Goal: Task Accomplishment & Management: Manage account settings

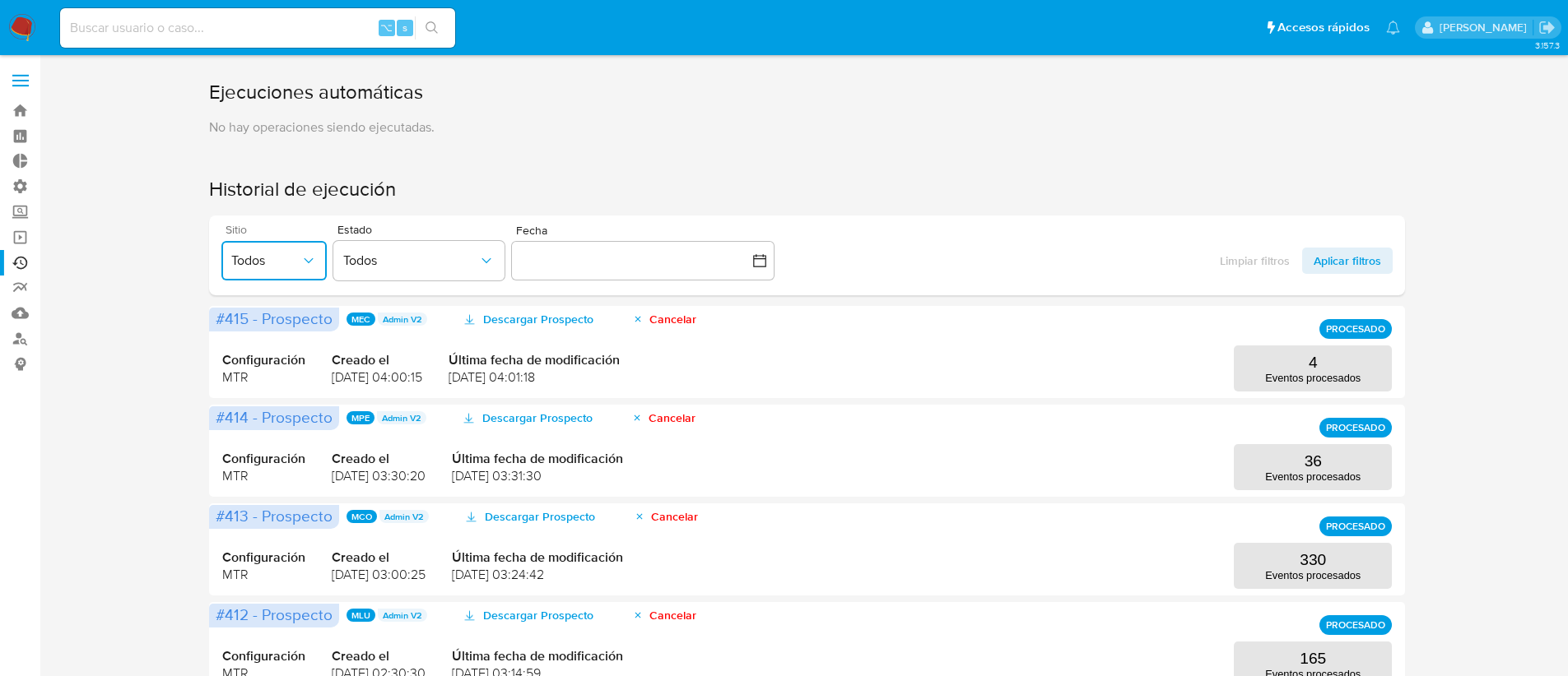
click at [241, 256] on span "Todos" at bounding box center [266, 261] width 69 height 17
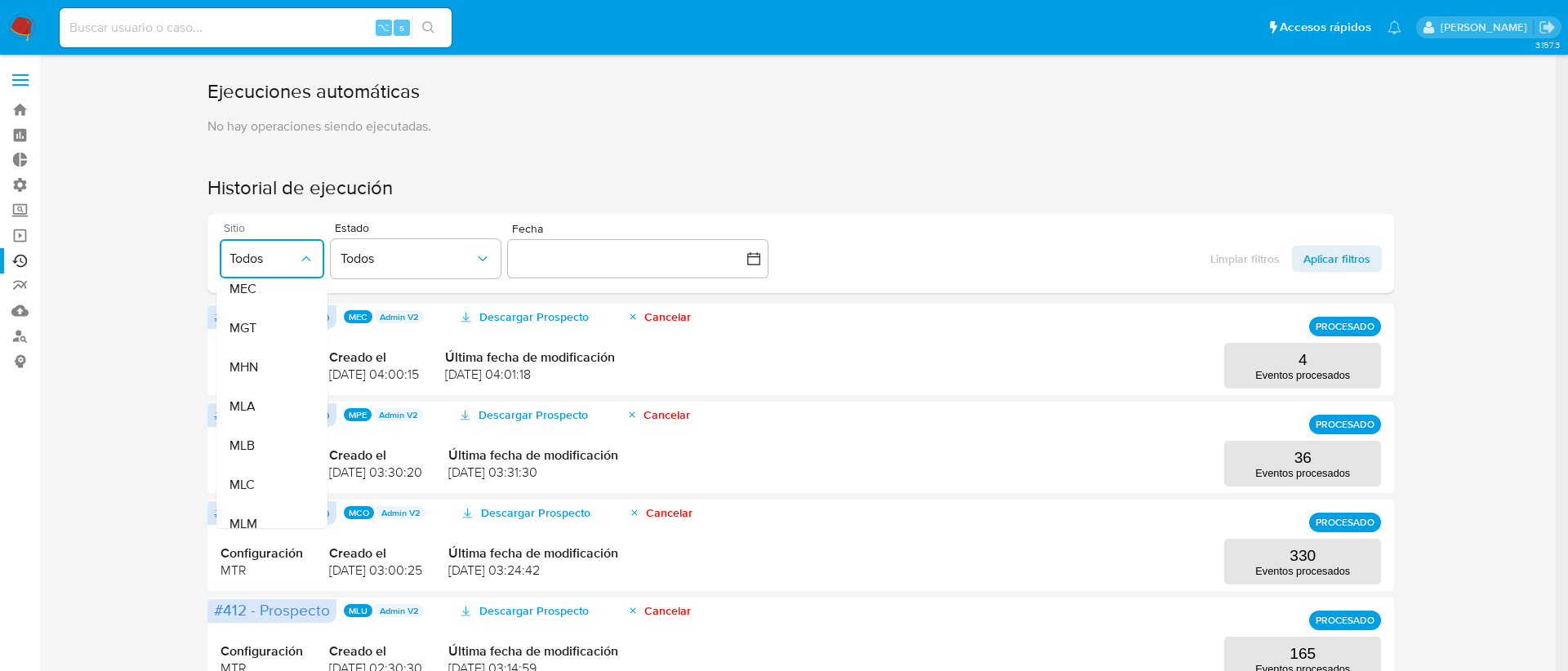
scroll to position [293, 0]
click at [264, 443] on div "MLC" at bounding box center [263, 441] width 68 height 39
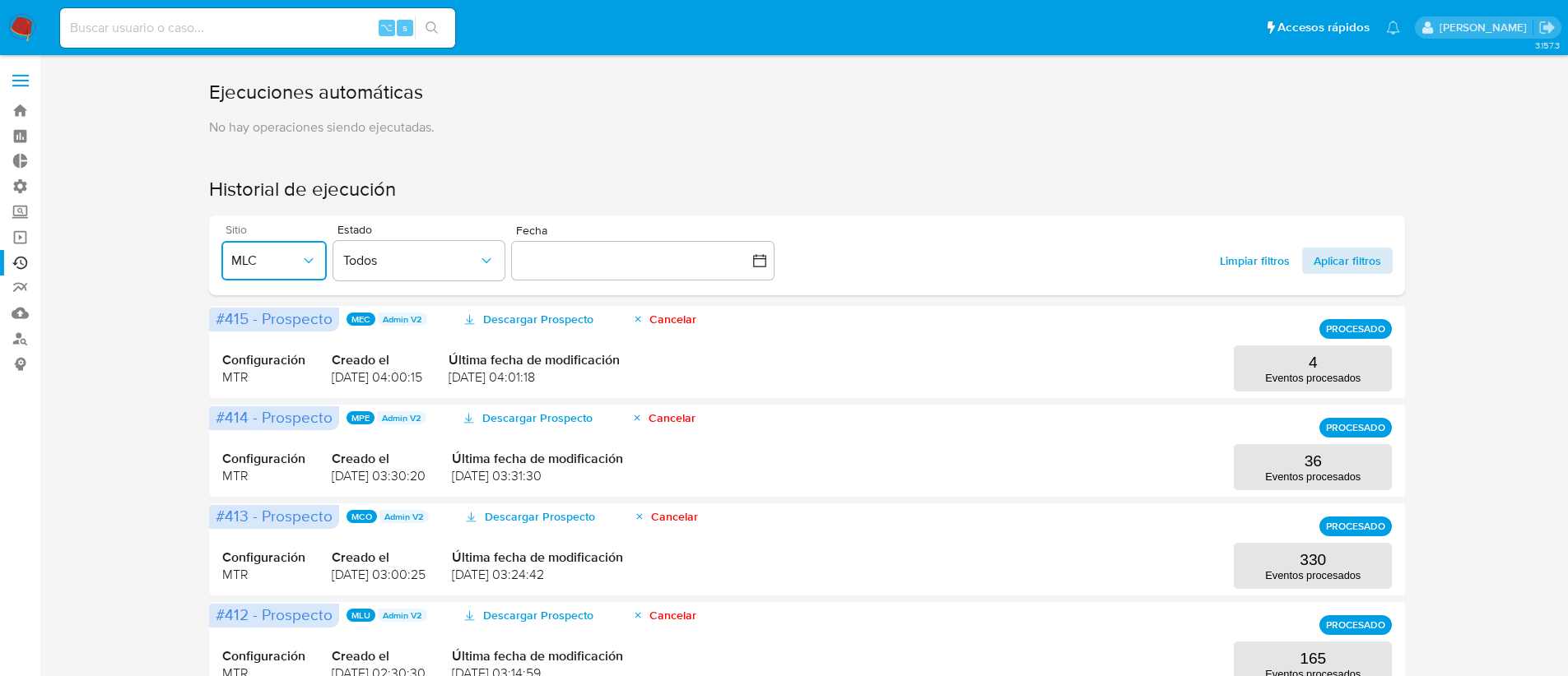
click at [1346, 266] on span "Aplicar filtros" at bounding box center [1347, 261] width 67 height 27
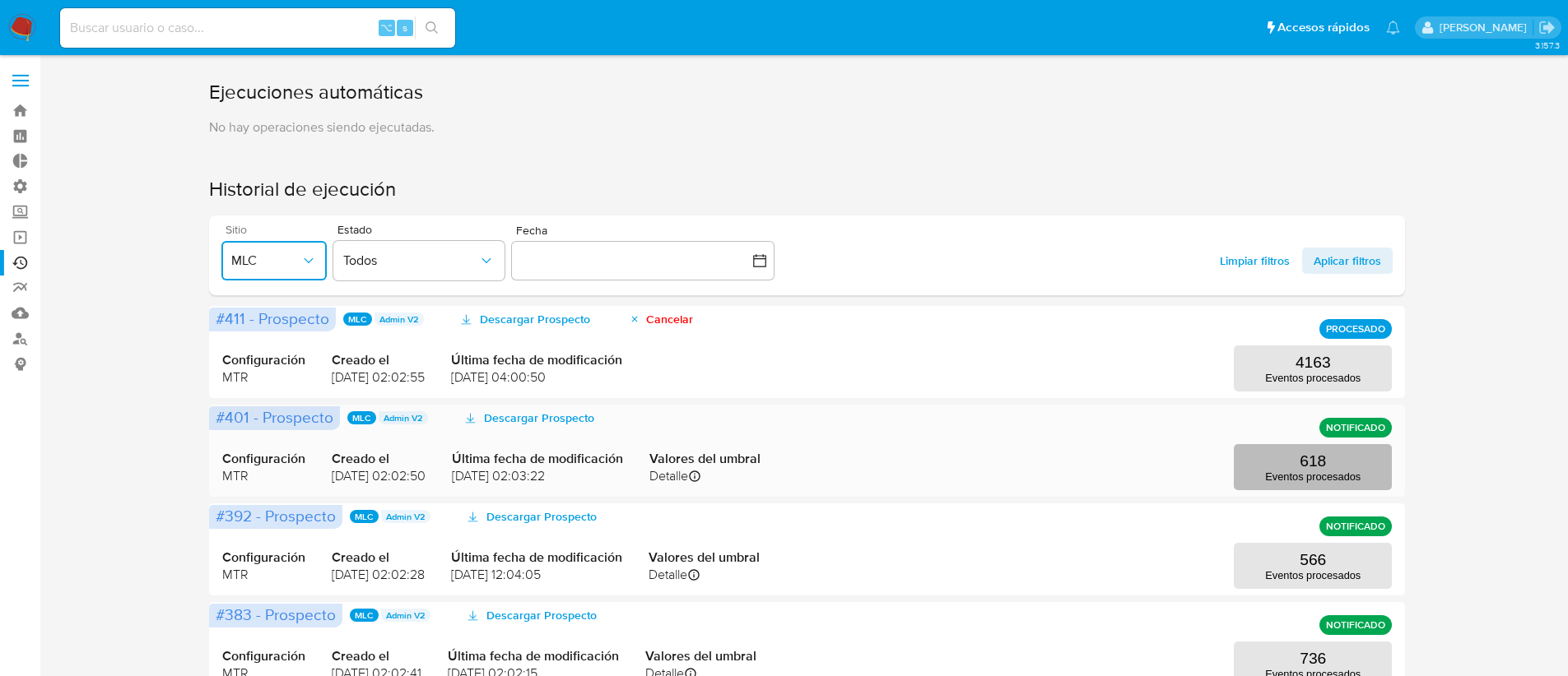
click at [1292, 479] on p "Eventos procesados" at bounding box center [1313, 476] width 96 height 12
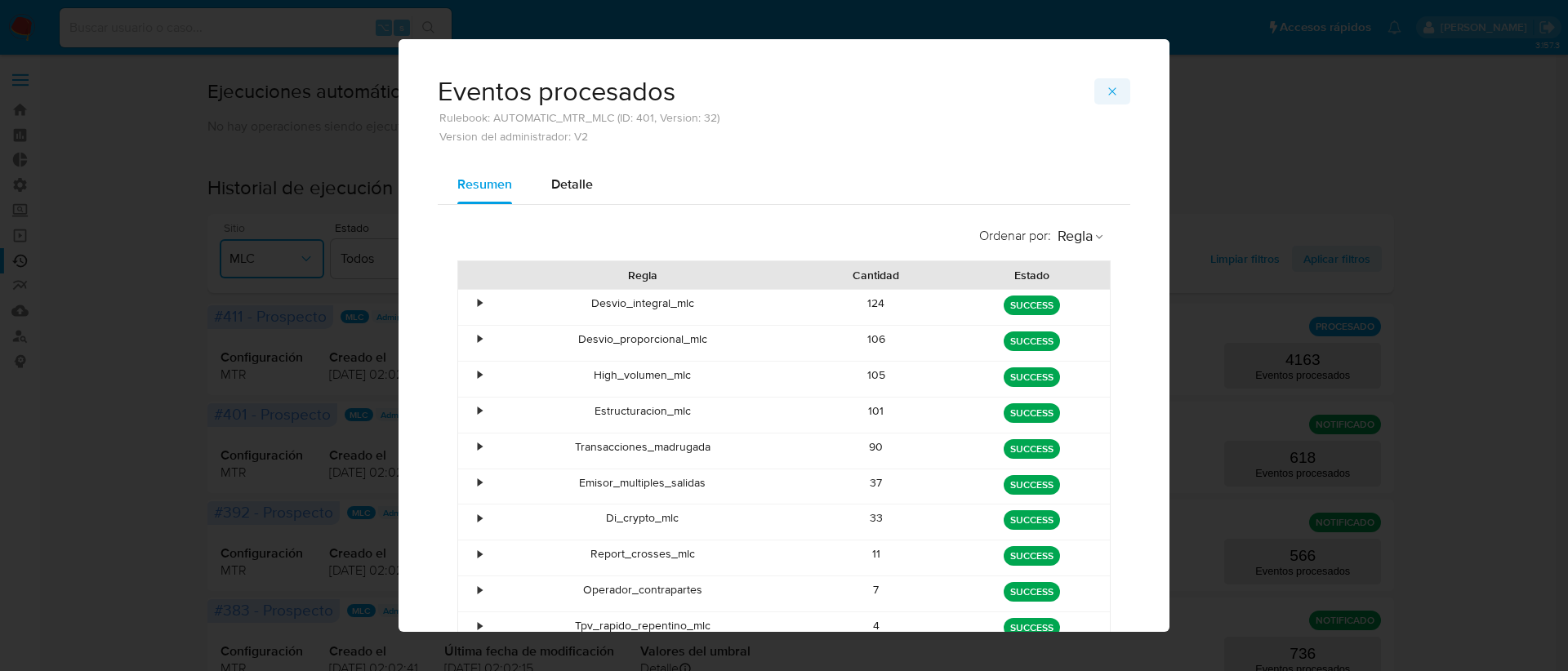
click at [1106, 97] on icon "button" at bounding box center [1112, 91] width 13 height 13
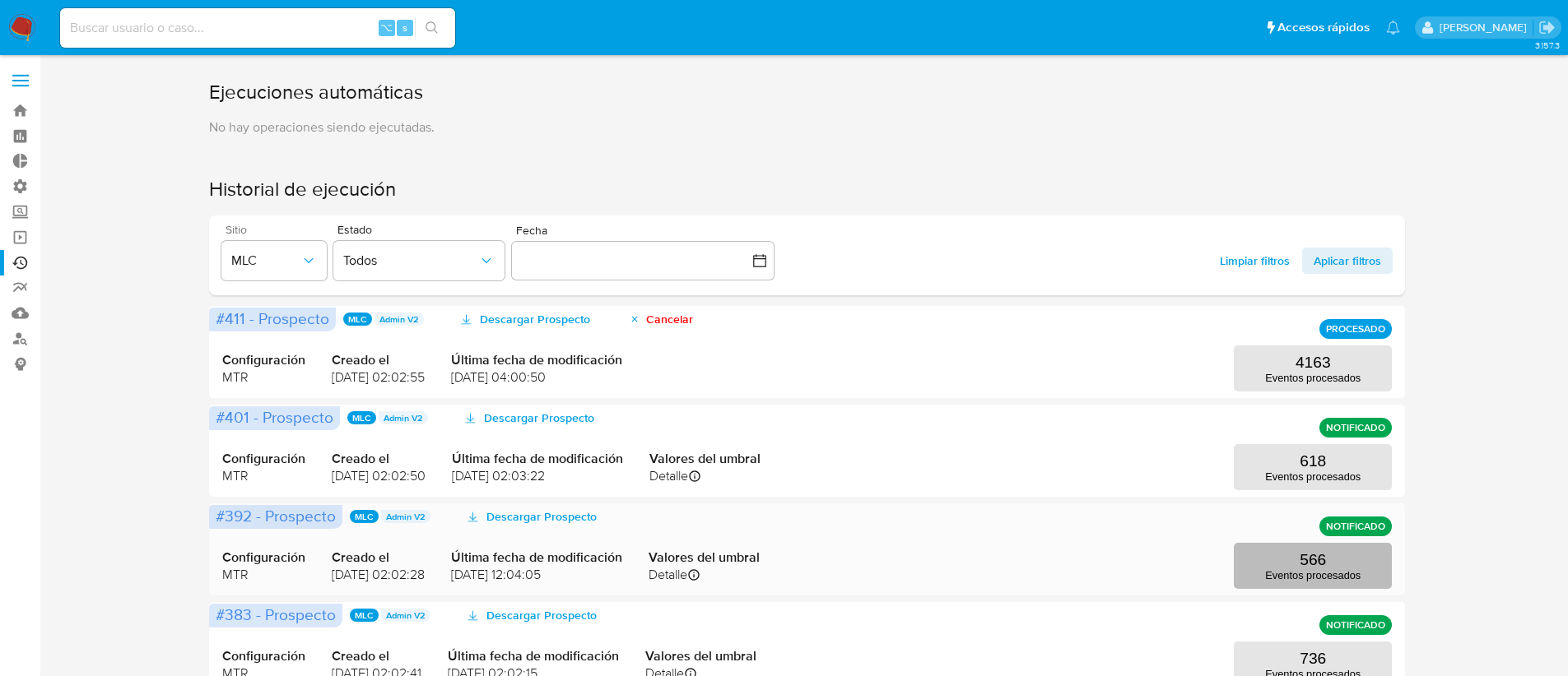
click at [1314, 556] on p "566" at bounding box center [1312, 560] width 27 height 18
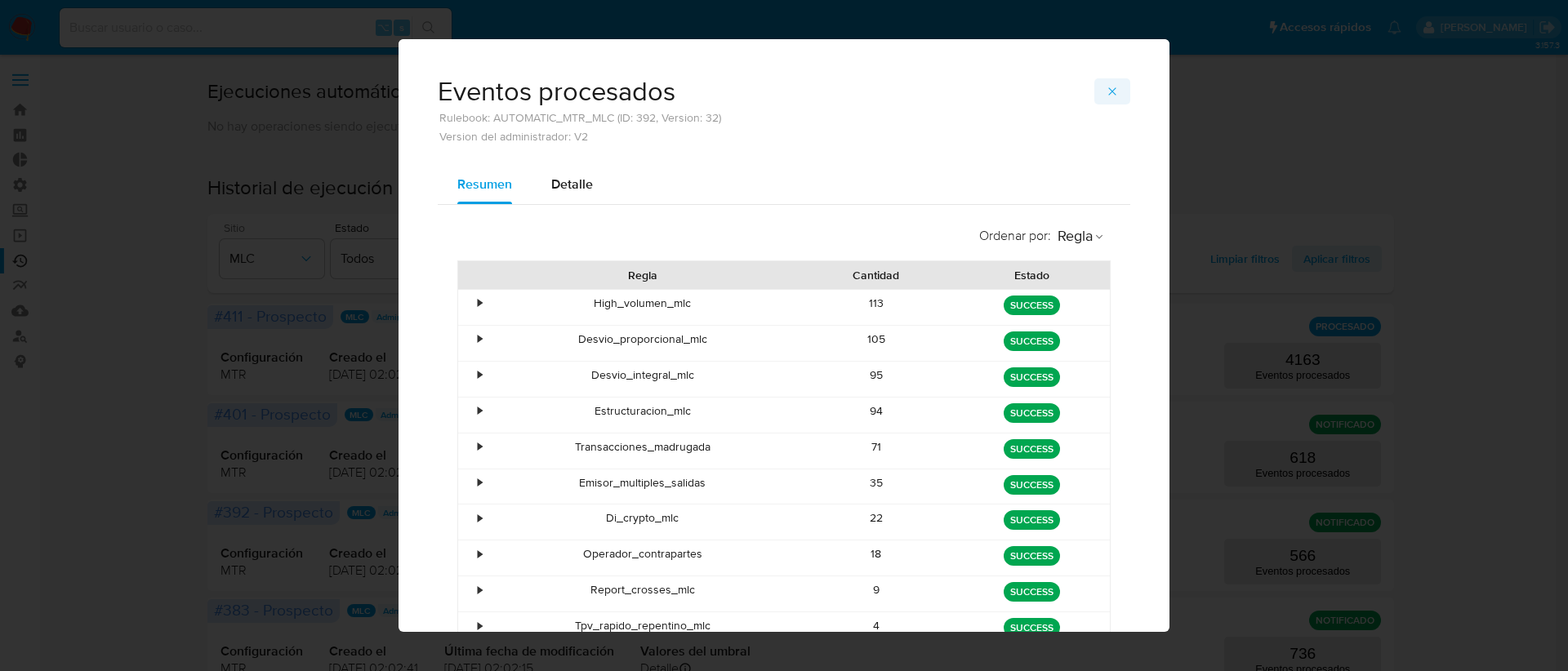
click at [1106, 95] on icon "button" at bounding box center [1112, 91] width 13 height 13
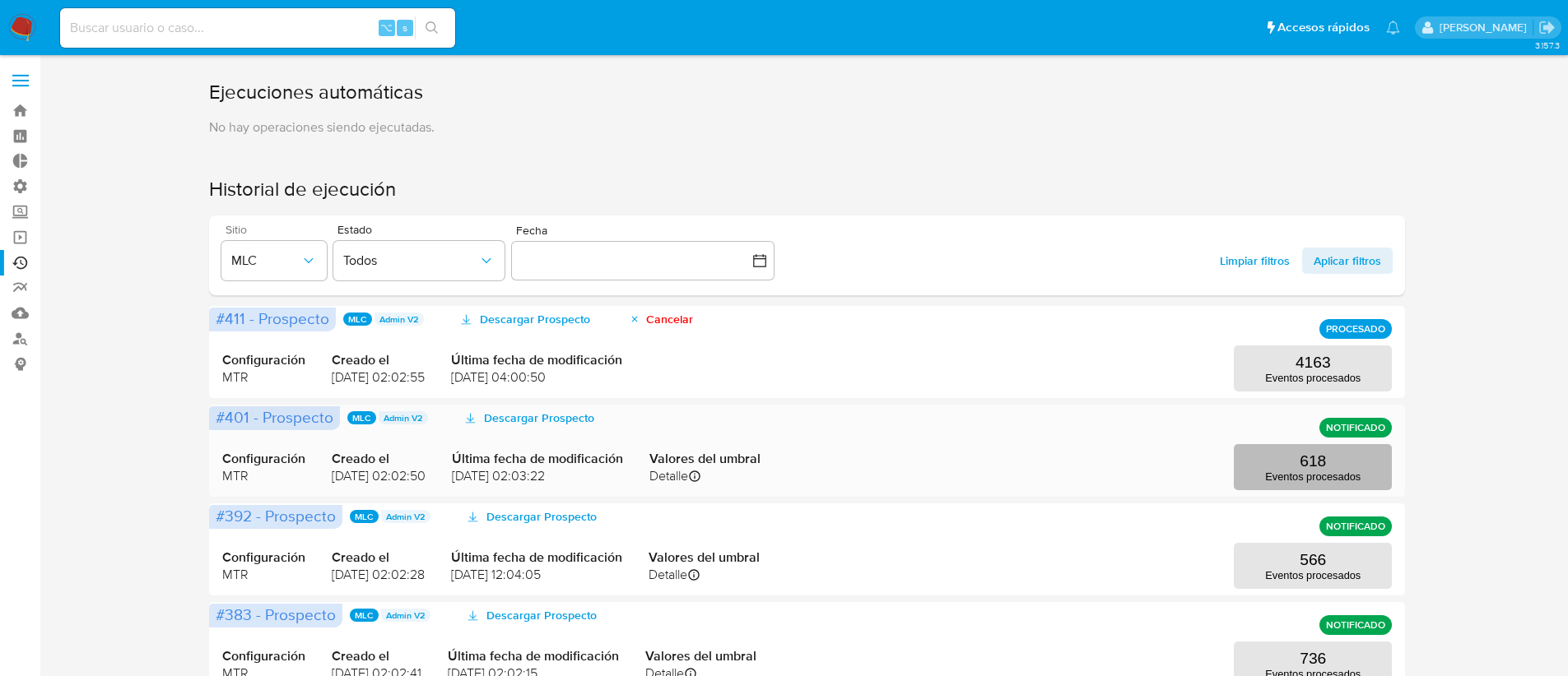
click at [1299, 465] on button "618 Eventos procesados" at bounding box center [1313, 468] width 158 height 46
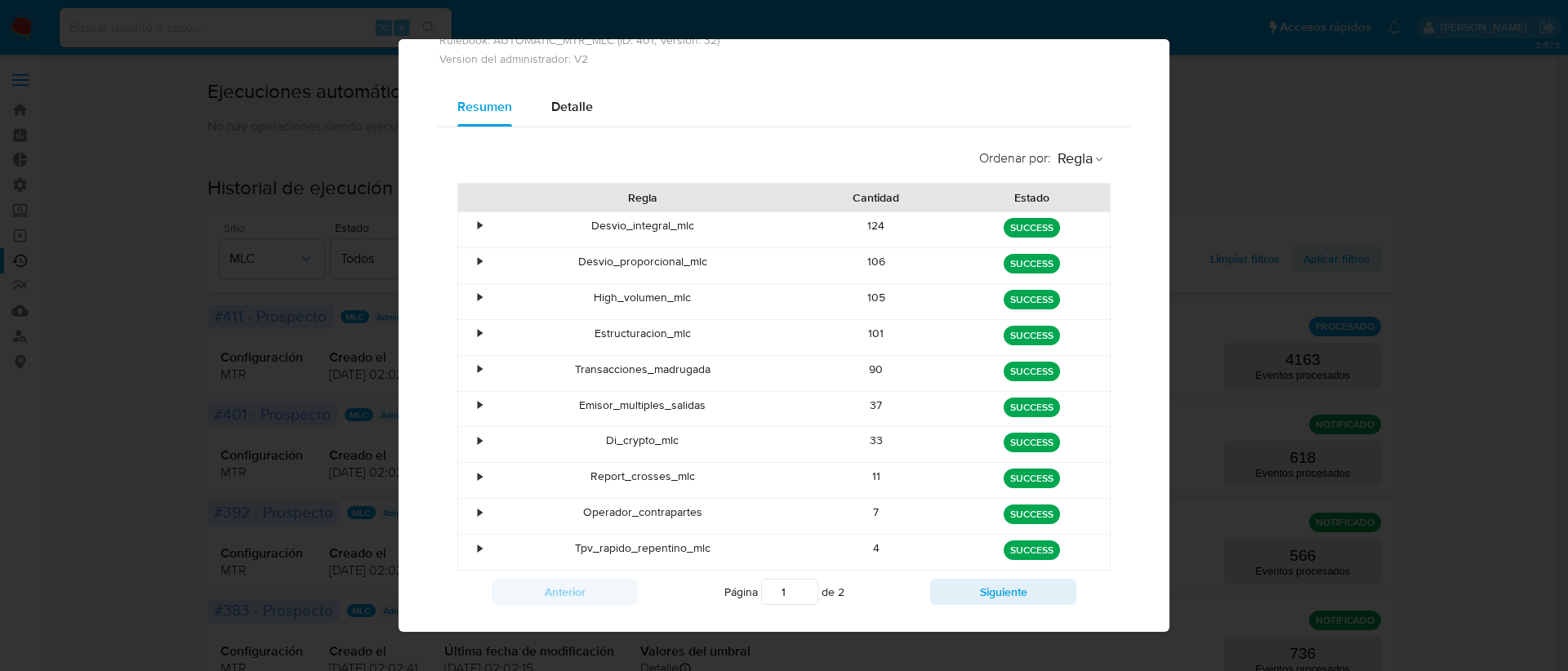
scroll to position [0, 0]
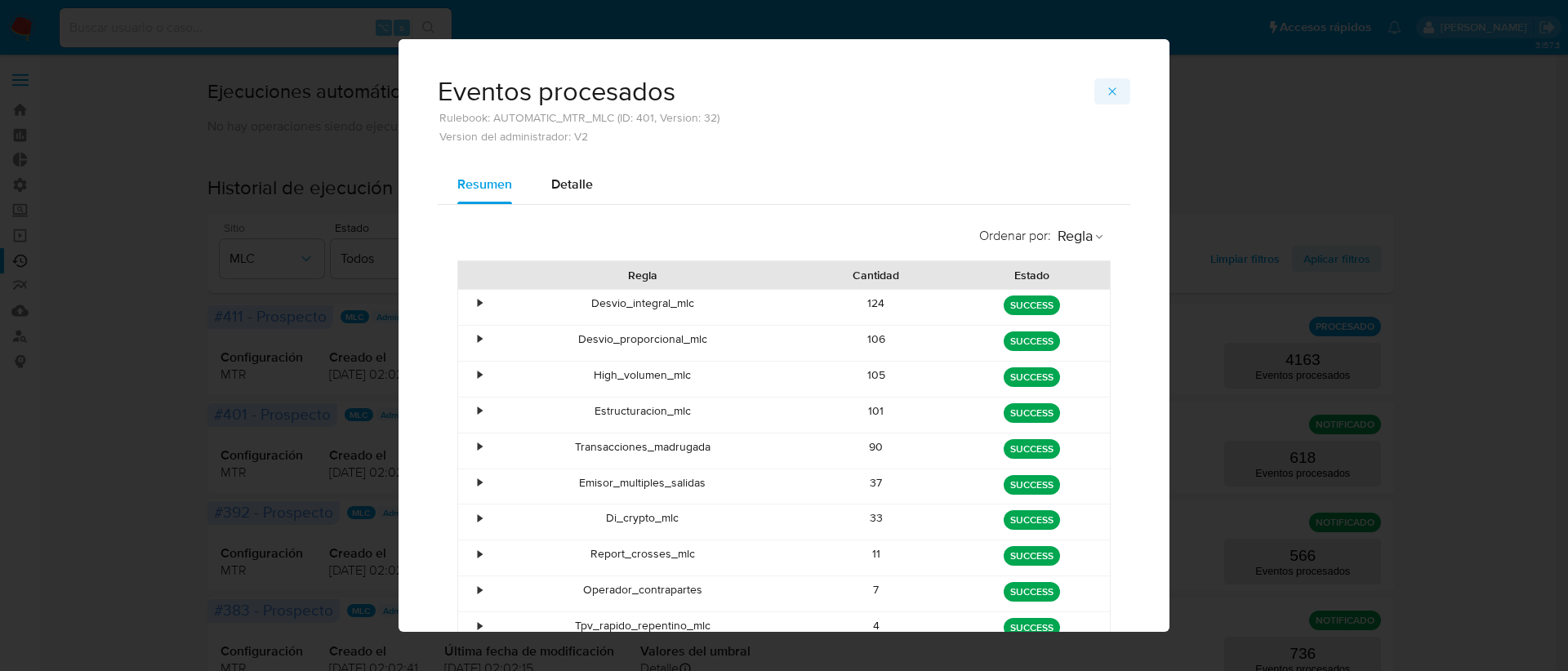
click at [1098, 98] on button "button" at bounding box center [1111, 91] width 36 height 26
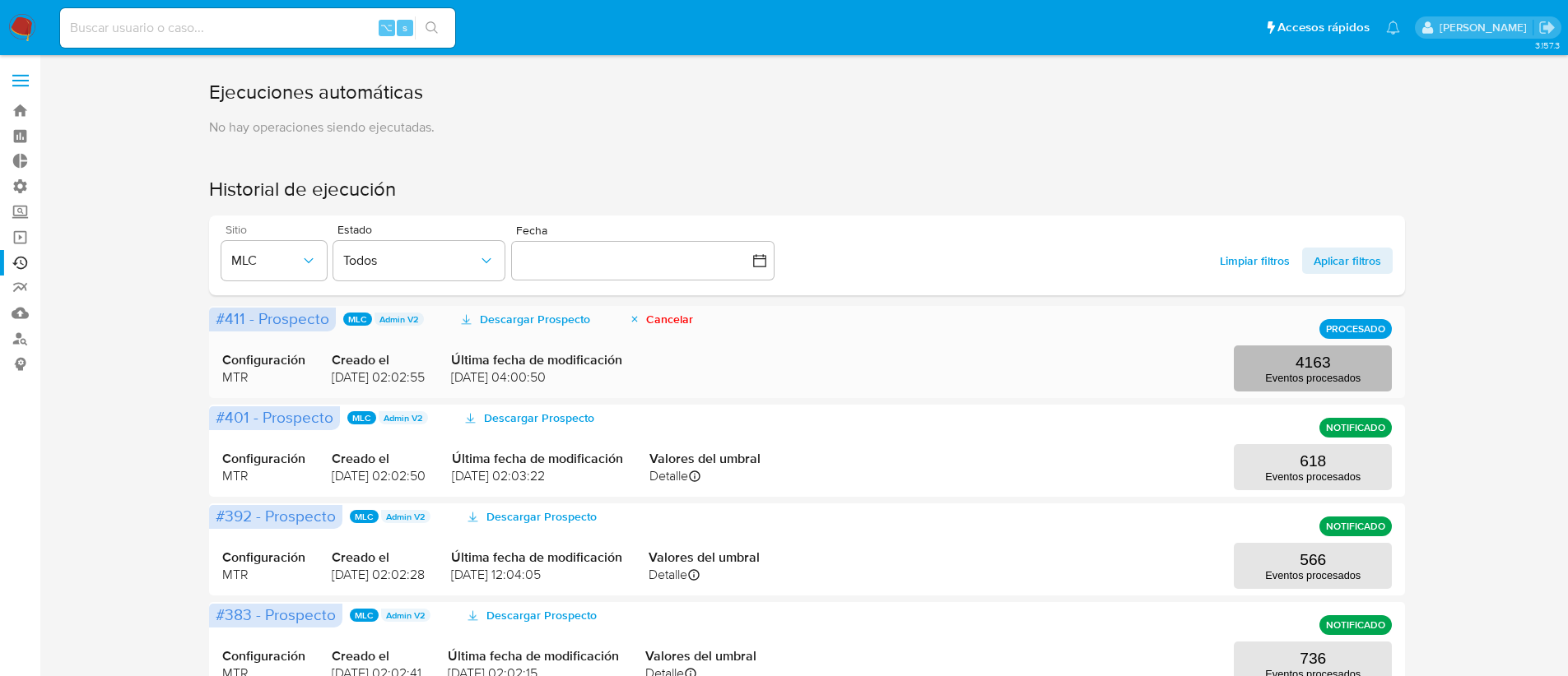
click at [1267, 365] on button "4163 Eventos procesados" at bounding box center [1313, 368] width 158 height 46
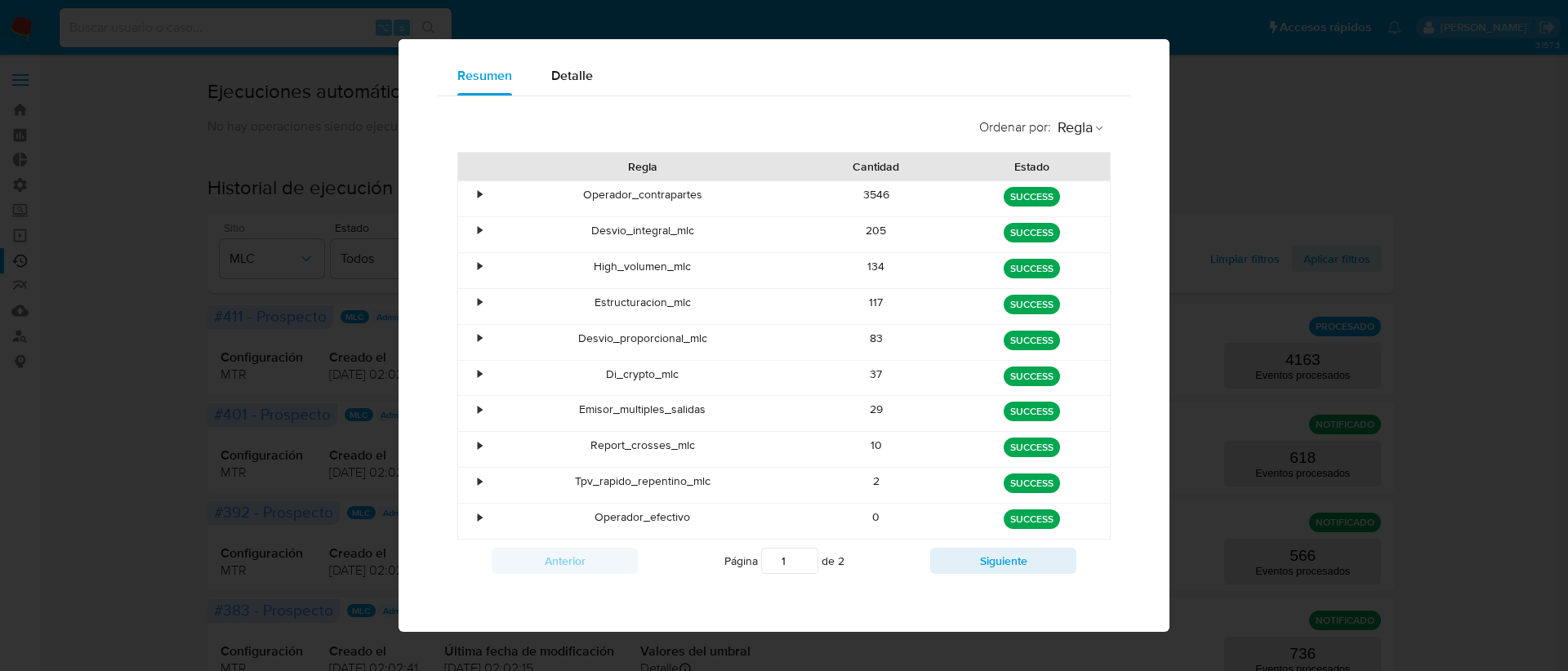
scroll to position [111, 0]
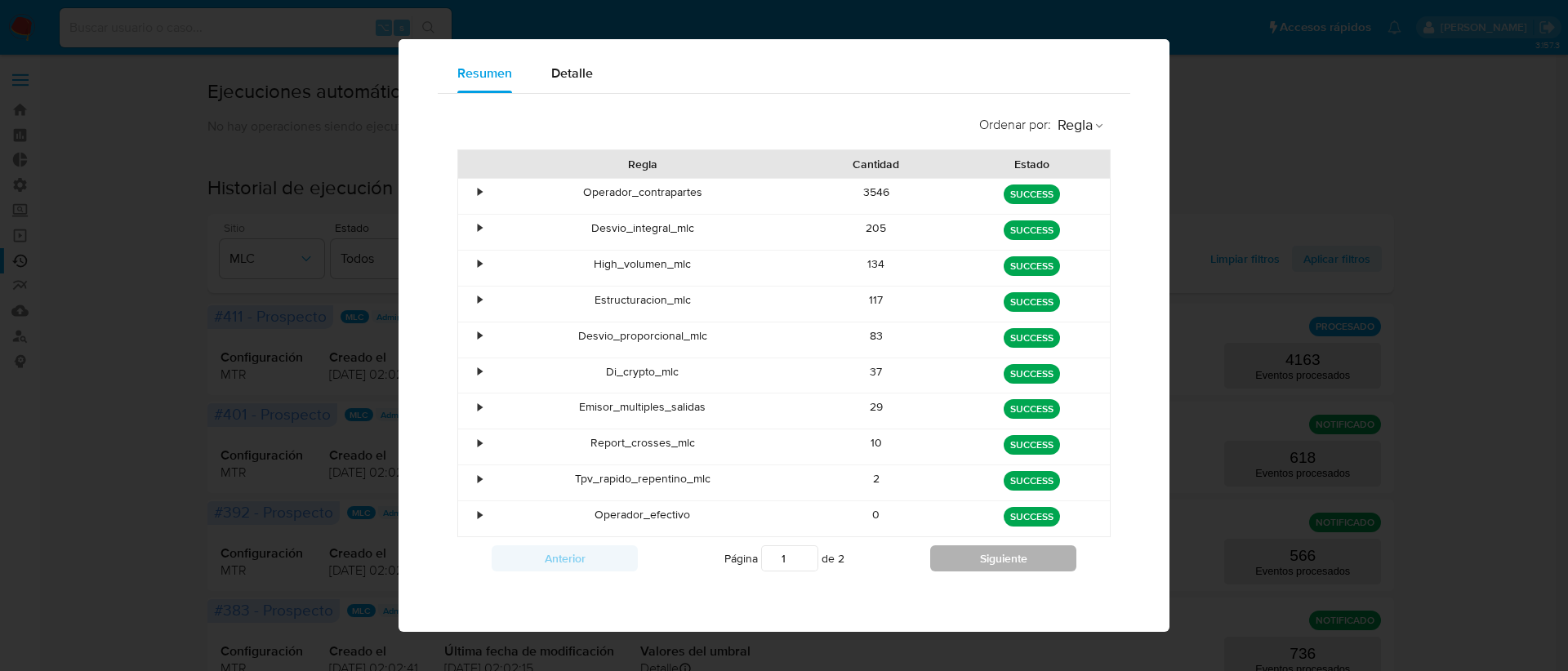
click at [1006, 551] on button "Siguiente" at bounding box center [1003, 558] width 146 height 26
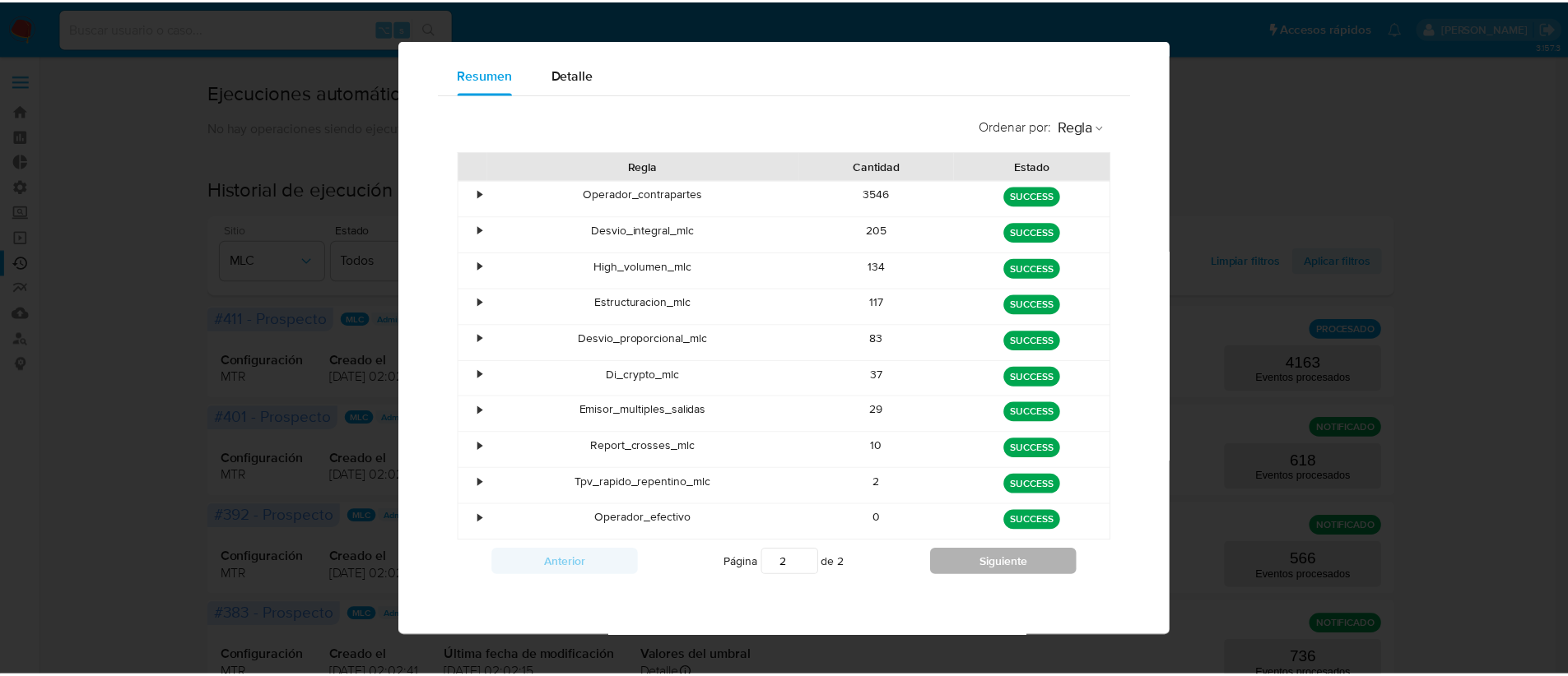
scroll to position [38, 0]
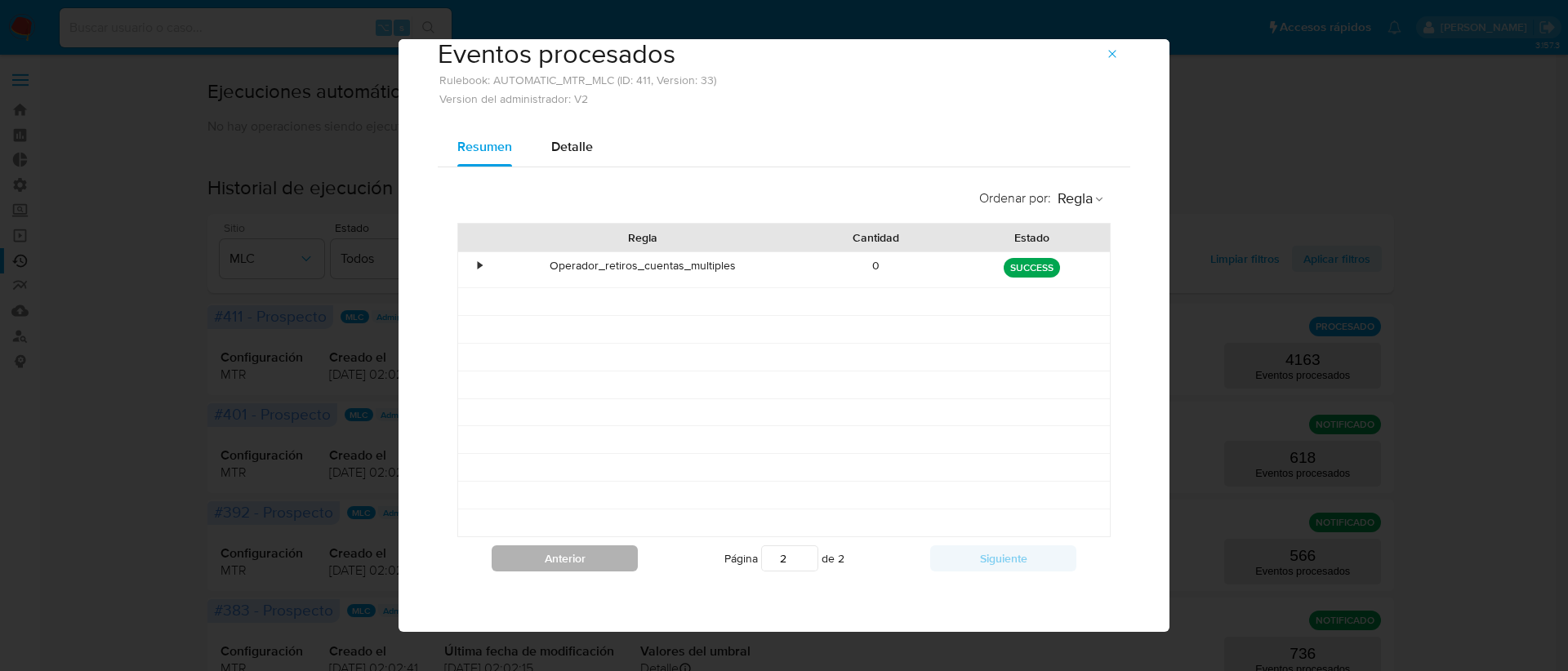
click at [561, 552] on button "Anterior" at bounding box center [564, 558] width 146 height 26
type input "1"
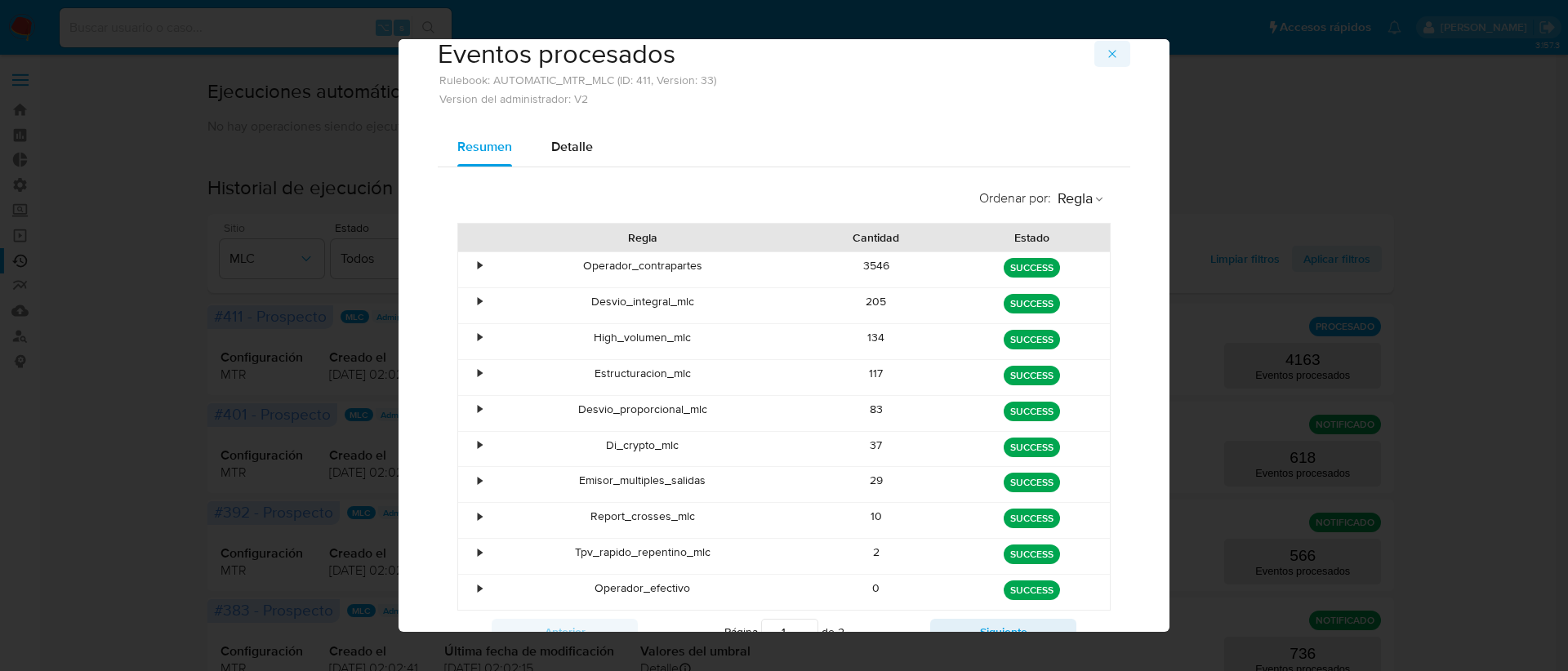
click at [1106, 58] on icon "button" at bounding box center [1112, 54] width 13 height 13
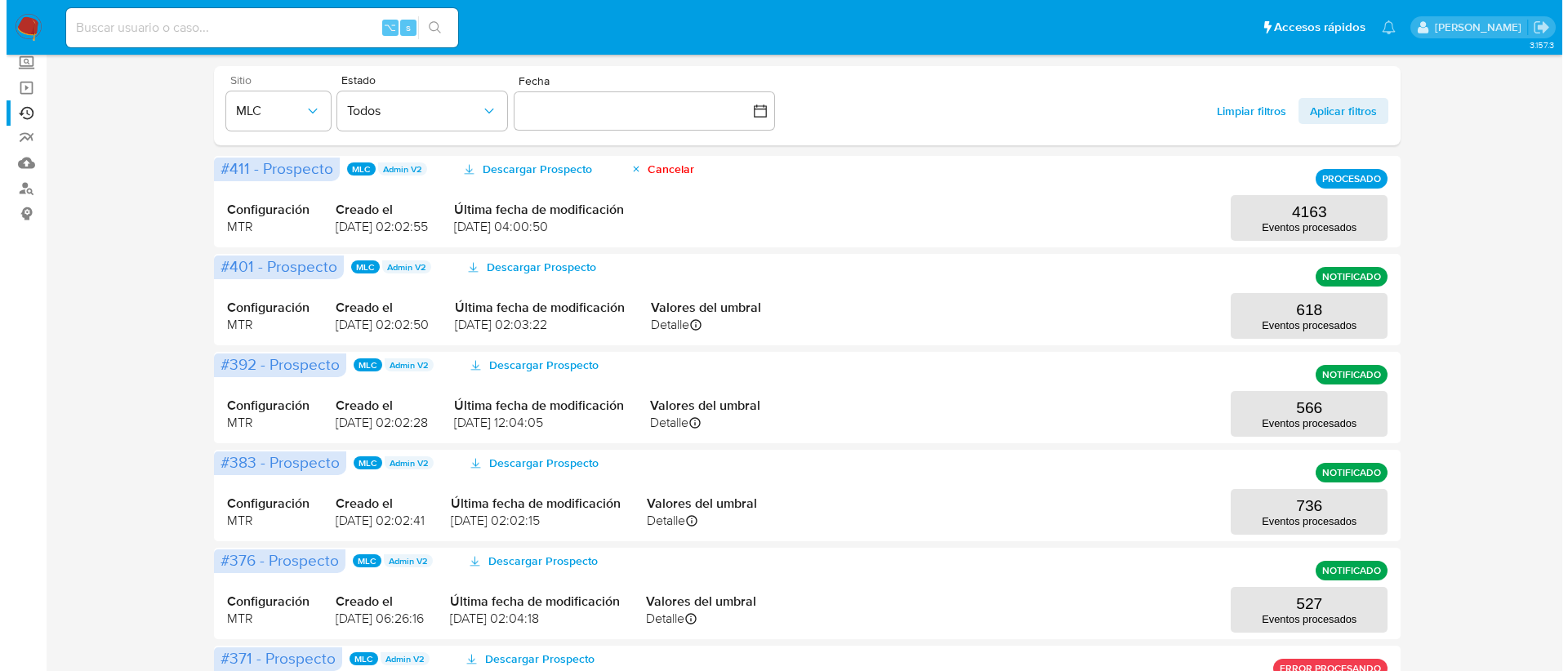
scroll to position [0, 0]
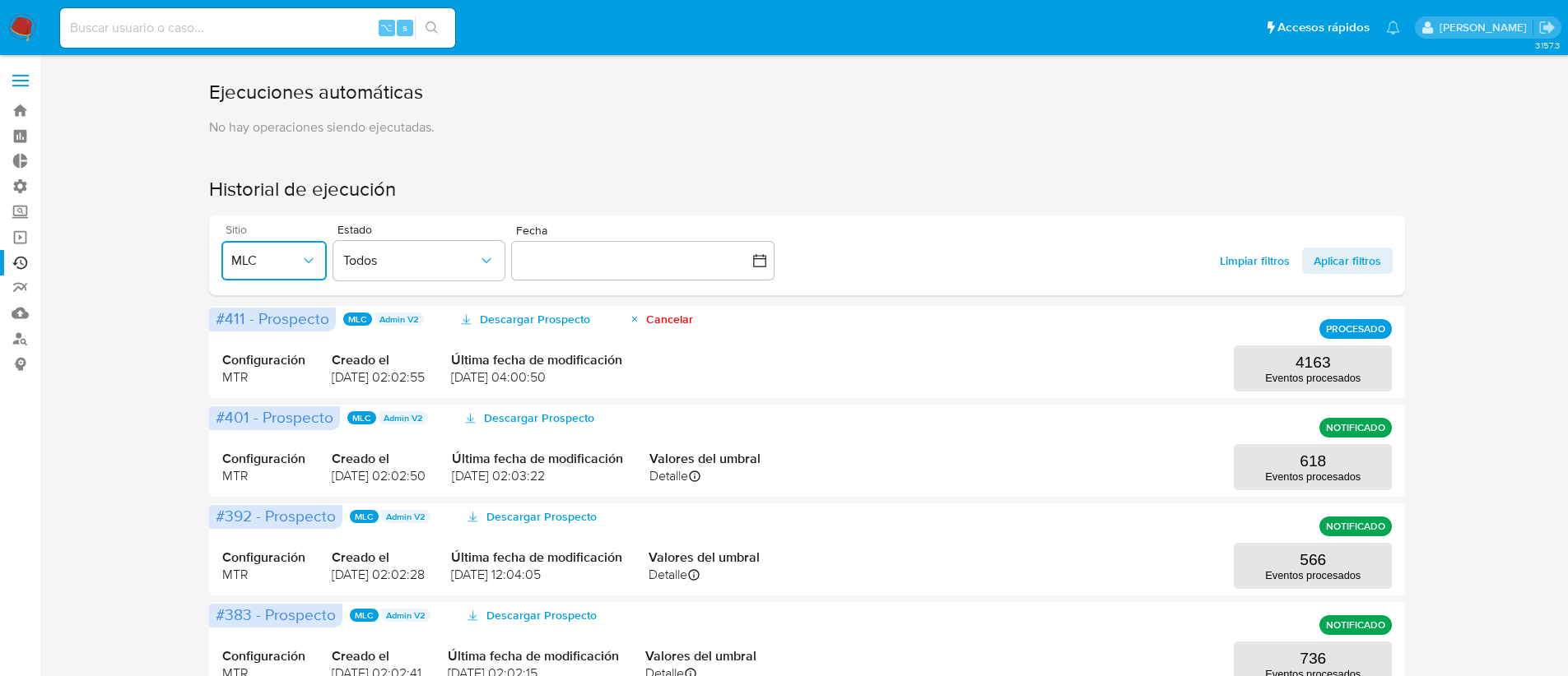
click at [224, 258] on button "MLC" at bounding box center [274, 260] width 106 height 39
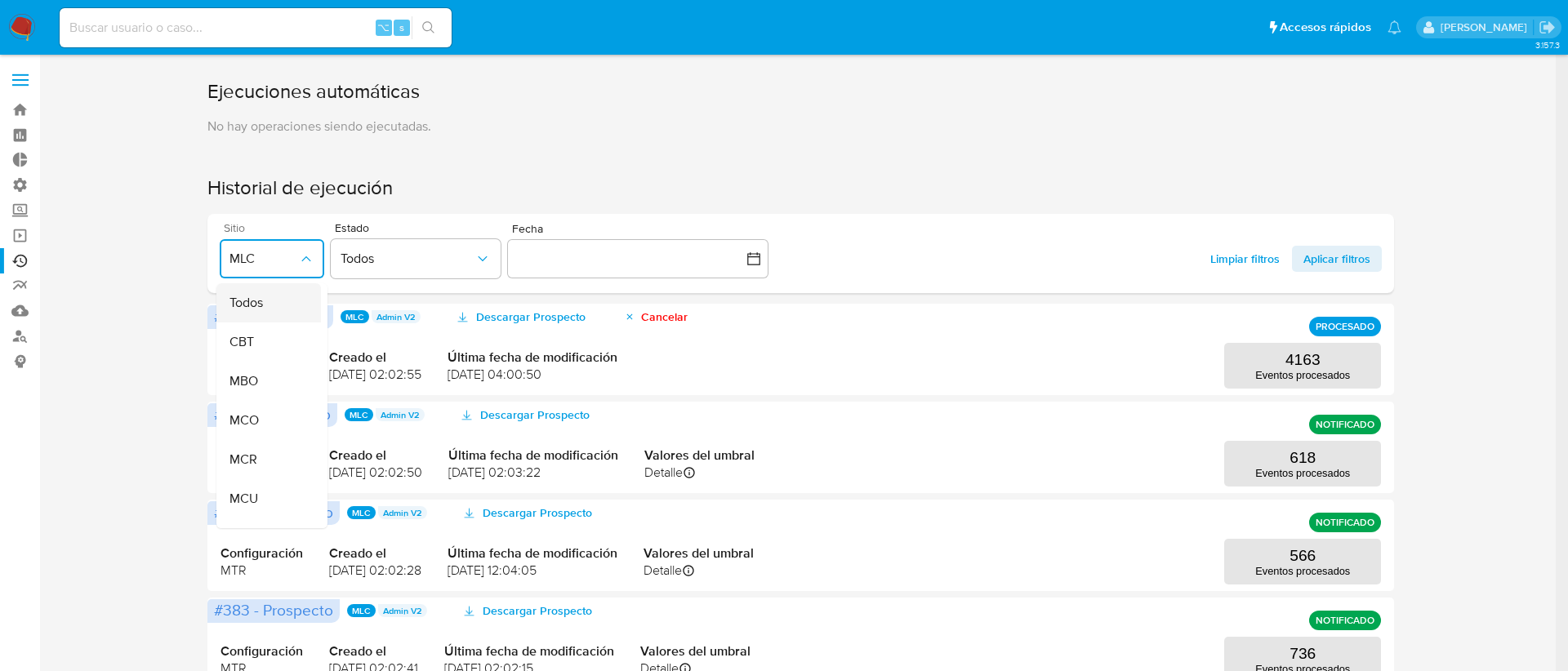
click at [263, 302] on div "Todos" at bounding box center [263, 303] width 68 height 39
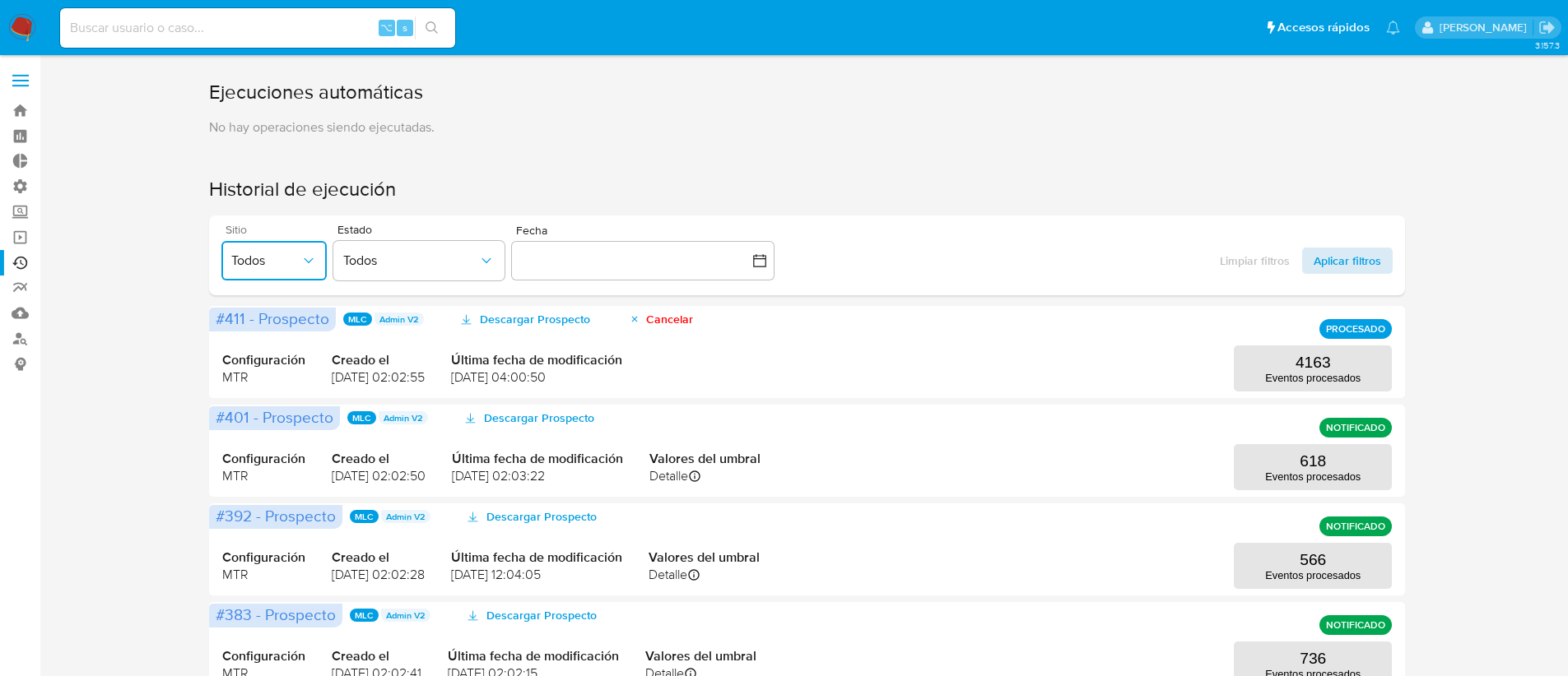
click at [1327, 260] on span "Aplicar filtros" at bounding box center [1347, 261] width 67 height 27
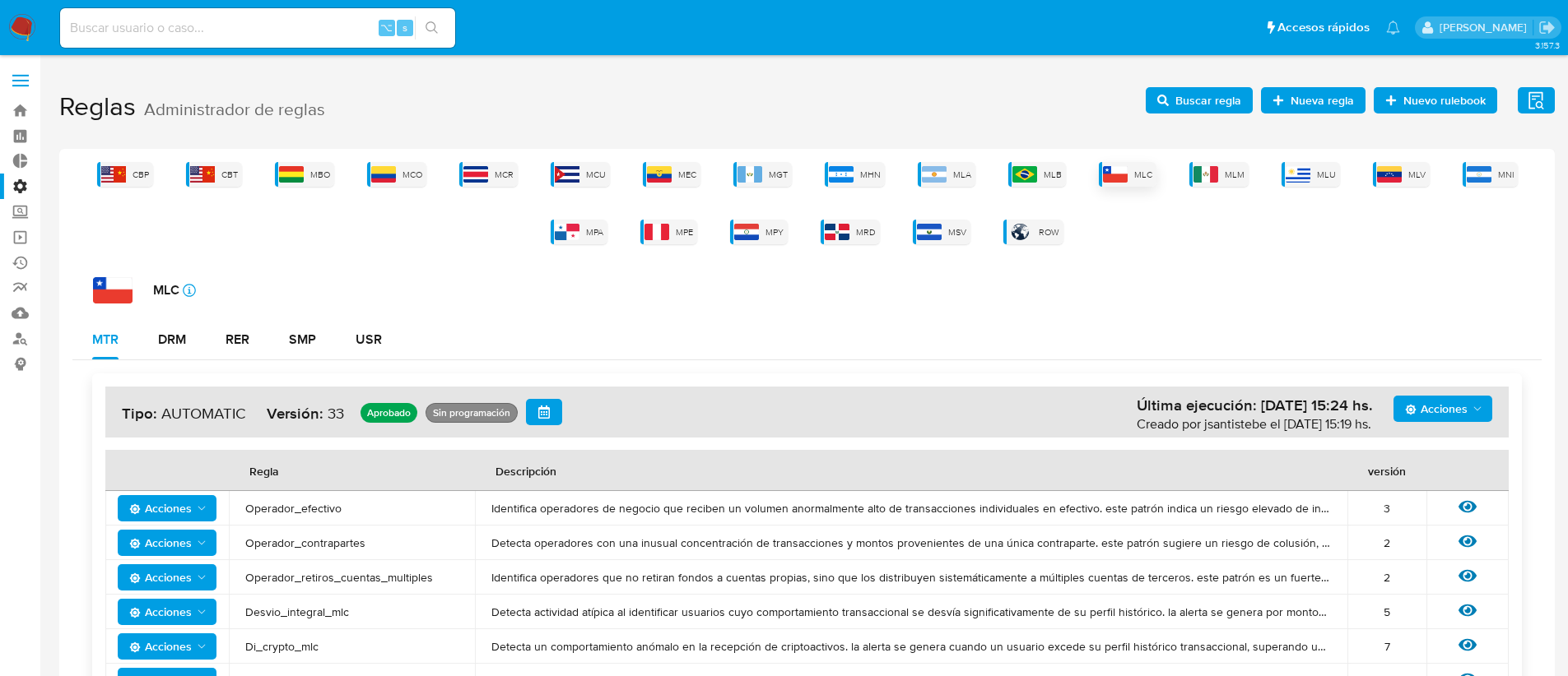
click at [1144, 180] on div "MLC" at bounding box center [1128, 174] width 58 height 25
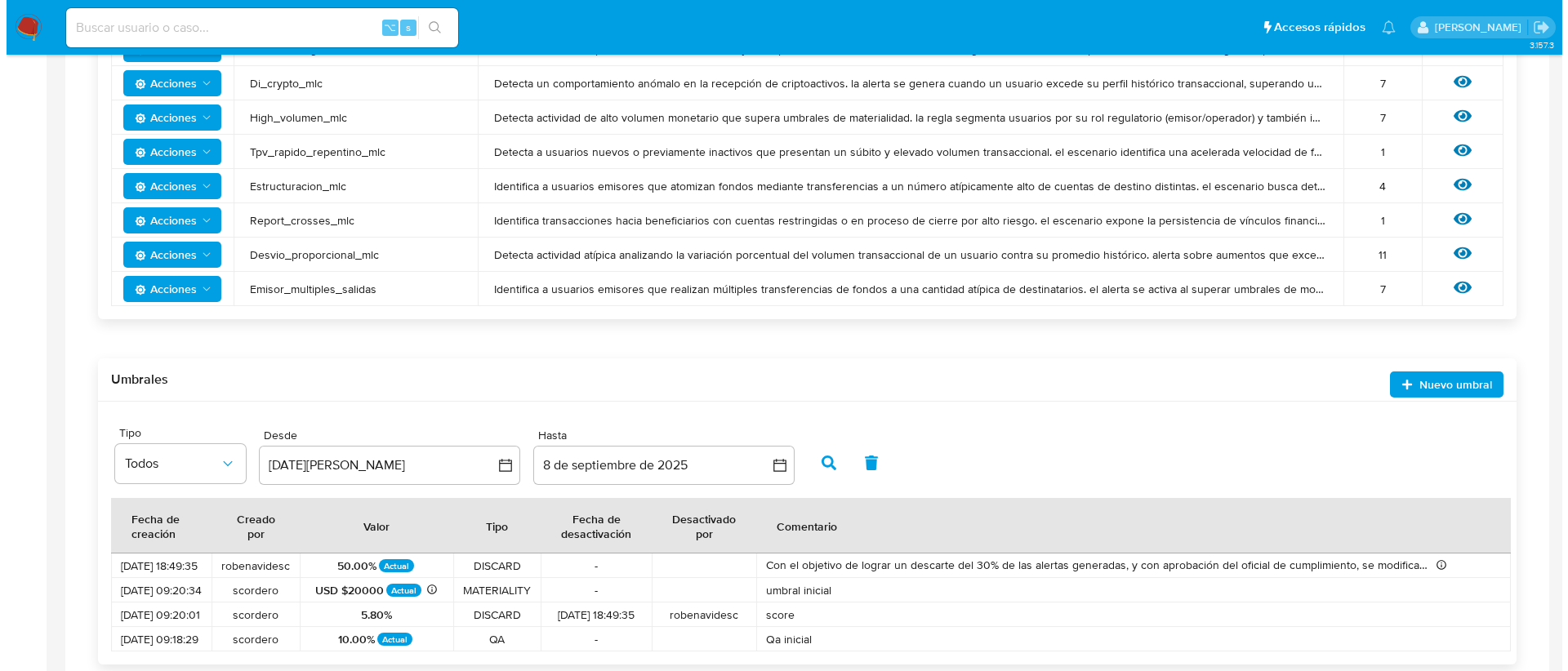
scroll to position [248, 0]
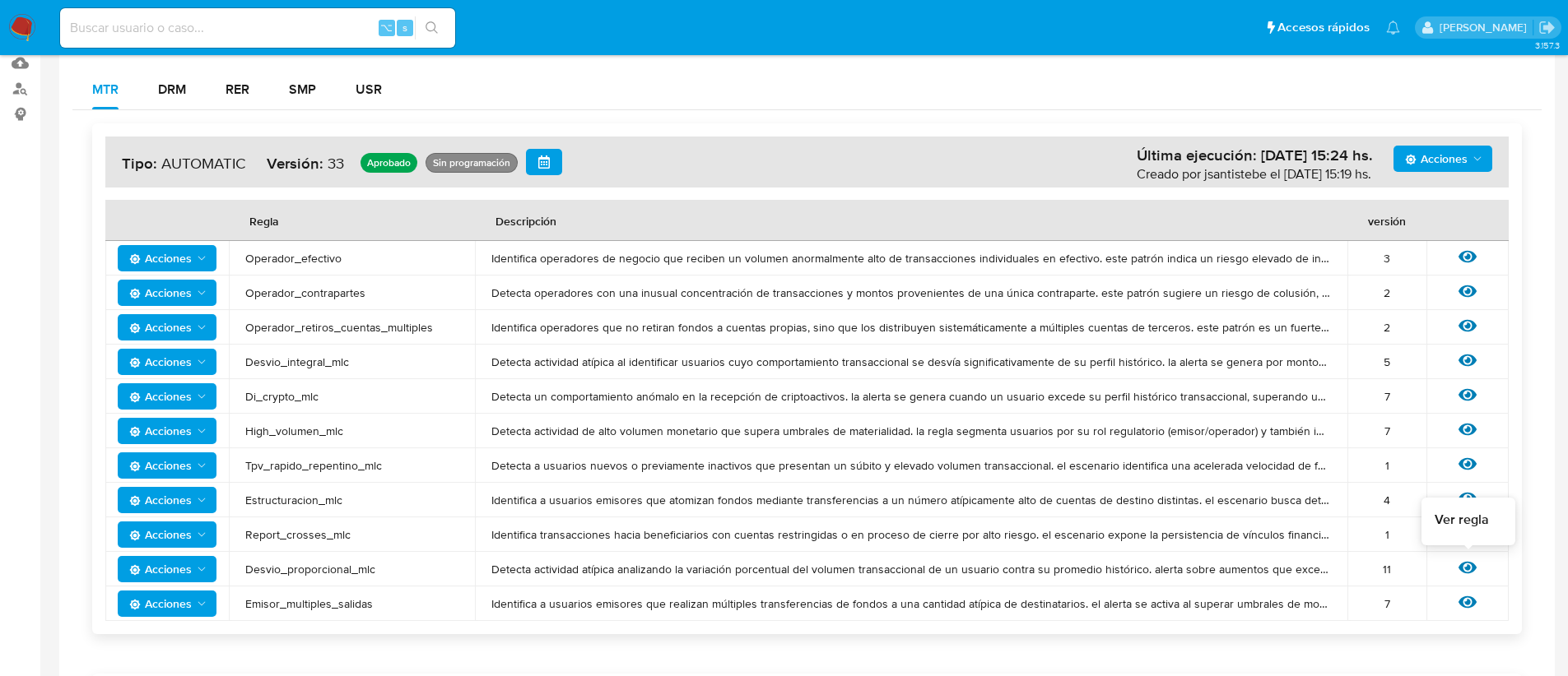
click at [1472, 562] on icon at bounding box center [1468, 568] width 18 height 18
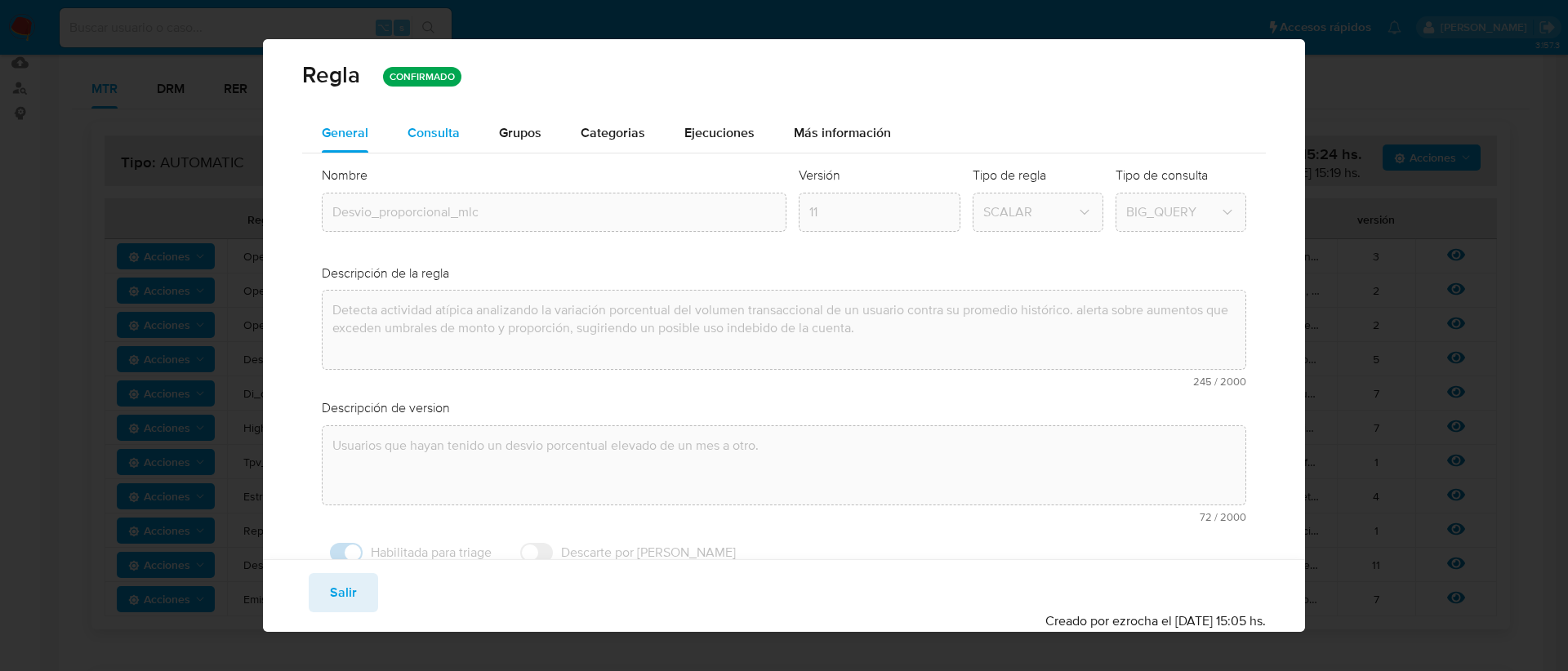
click at [449, 136] on span "Consulta" at bounding box center [433, 132] width 52 height 19
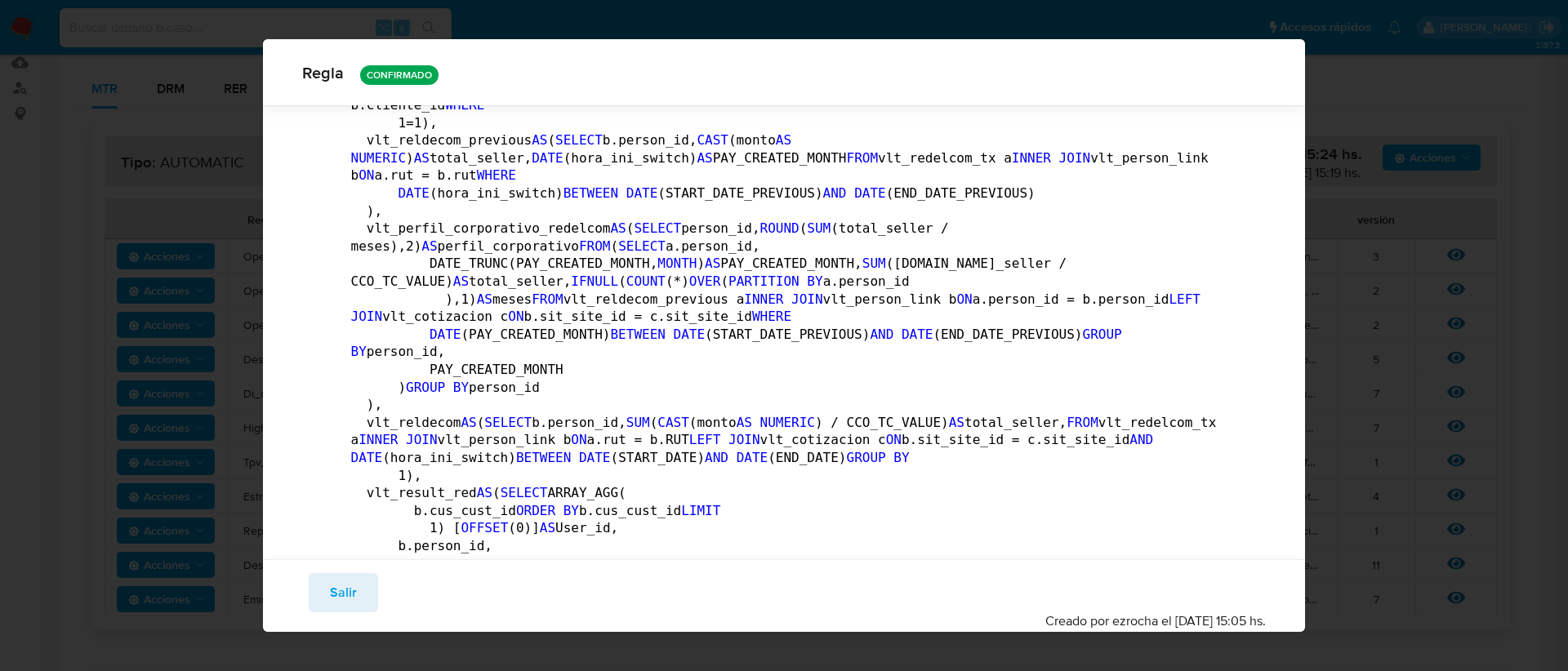
scroll to position [1872, 0]
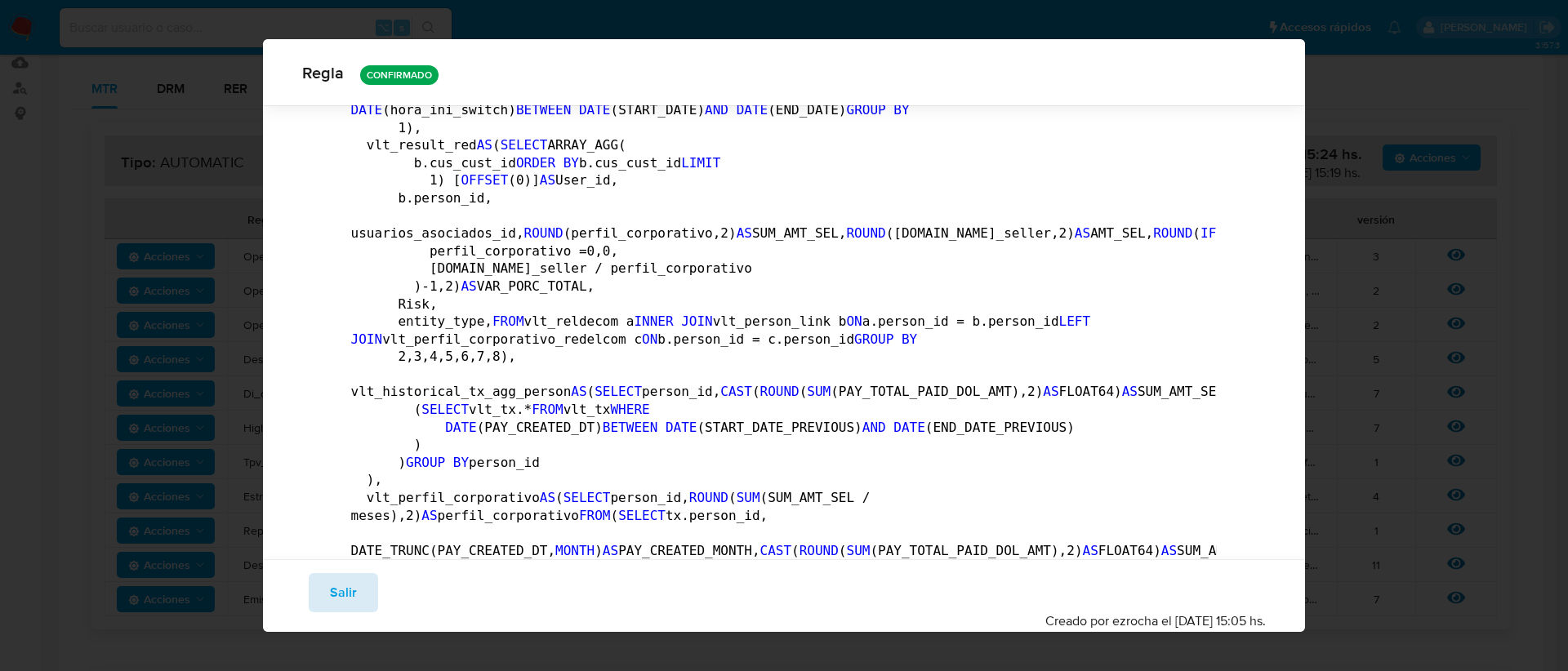
click at [343, 581] on span "Salir" at bounding box center [344, 593] width 27 height 36
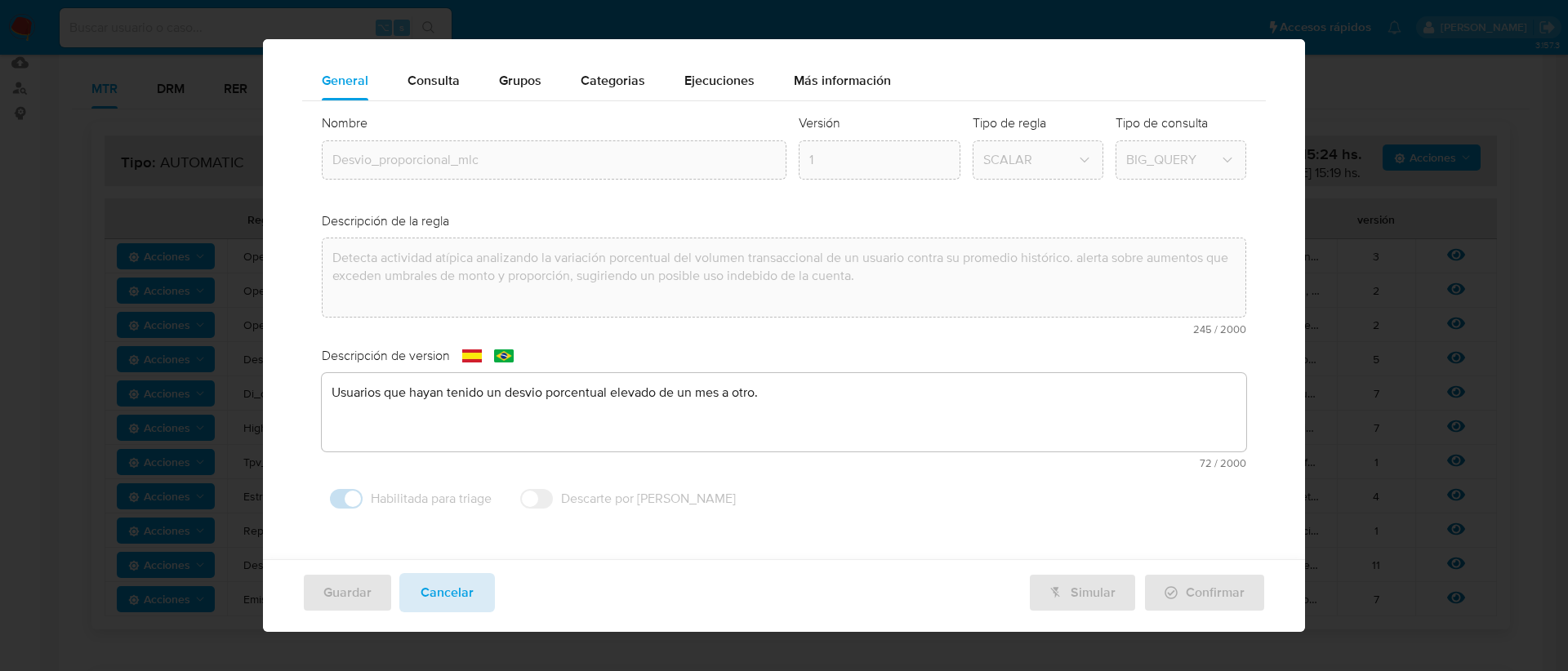
scroll to position [28, 0]
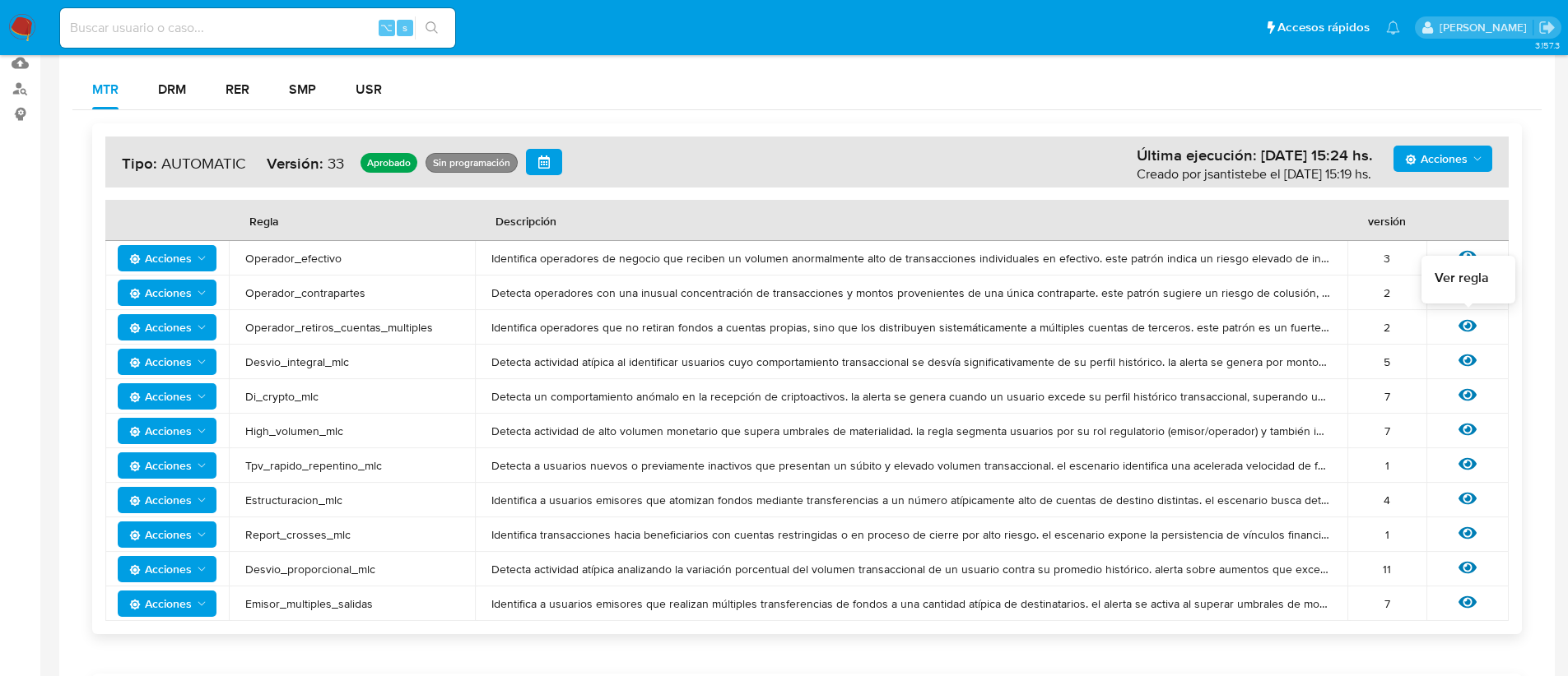
click at [1469, 327] on icon at bounding box center [1468, 325] width 18 height 12
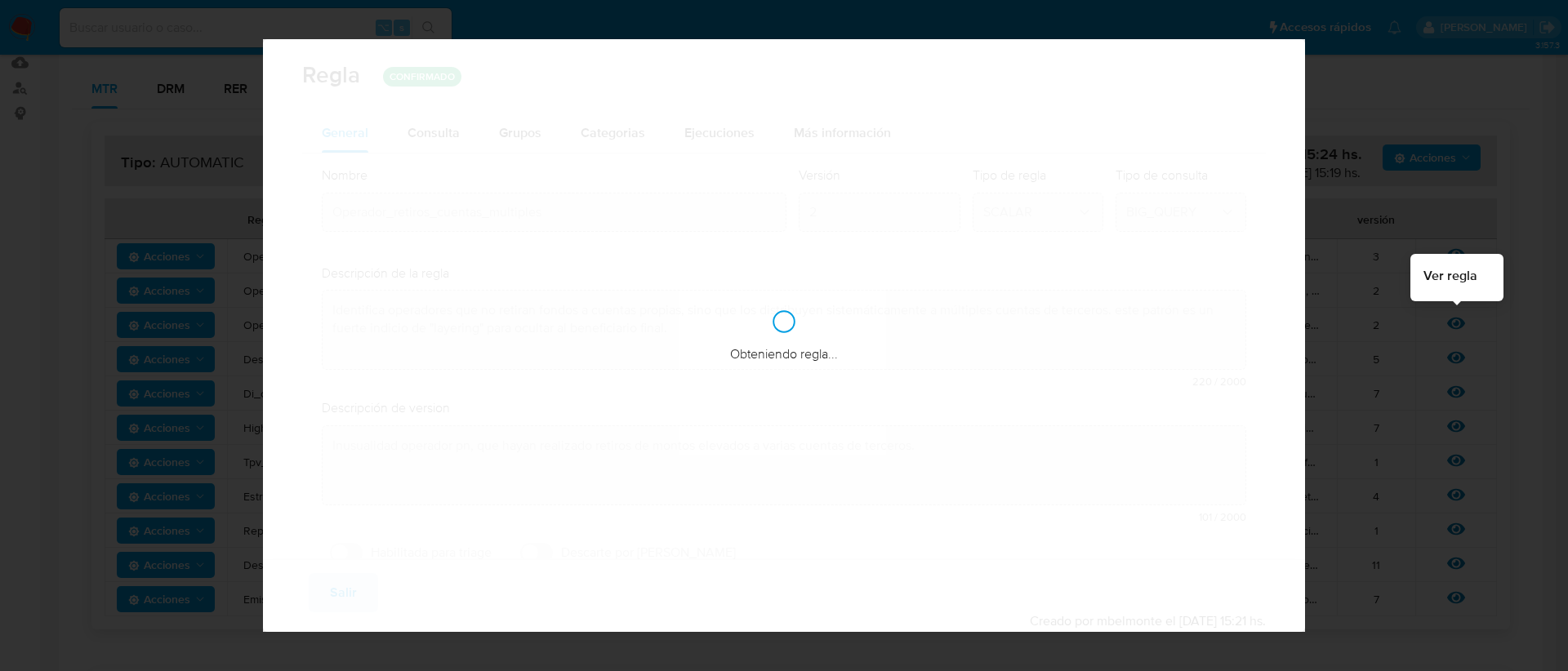
checkbox input "false"
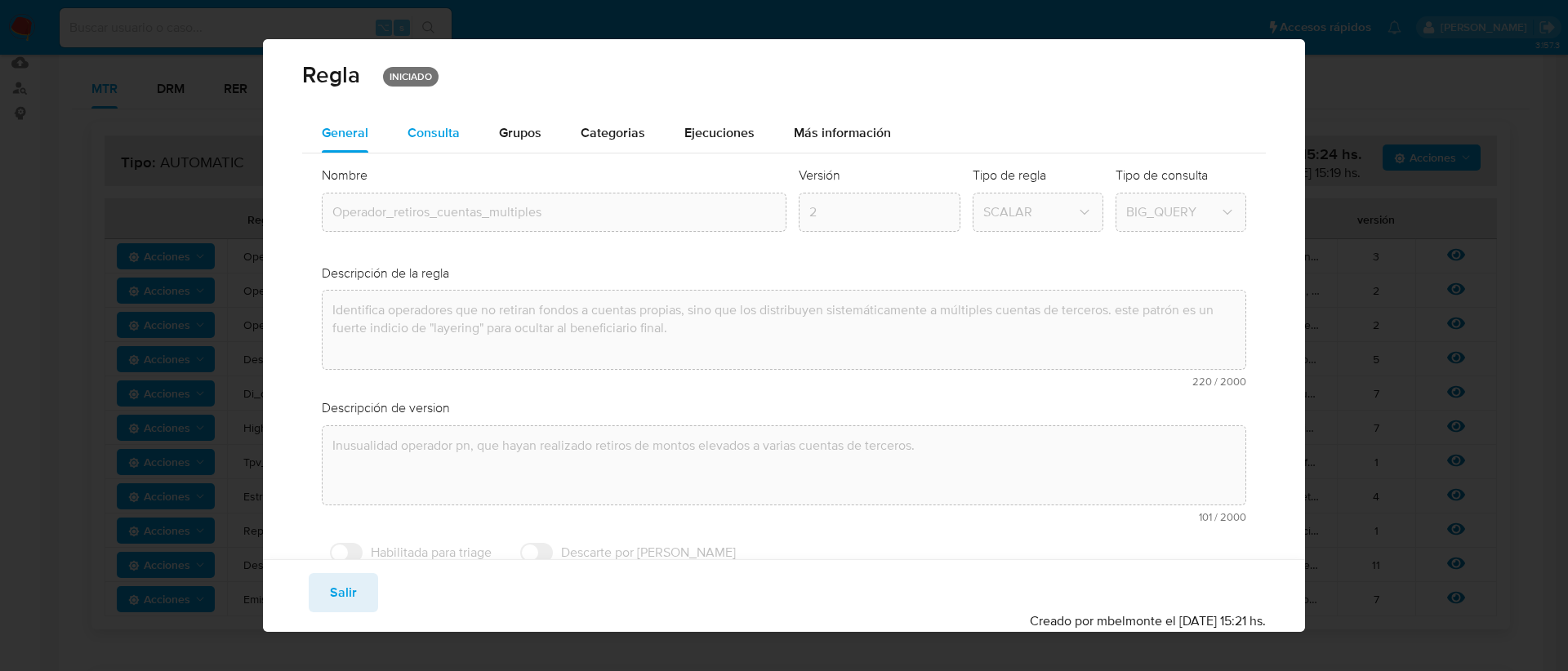
click at [435, 119] on div "Consulta" at bounding box center [433, 133] width 52 height 39
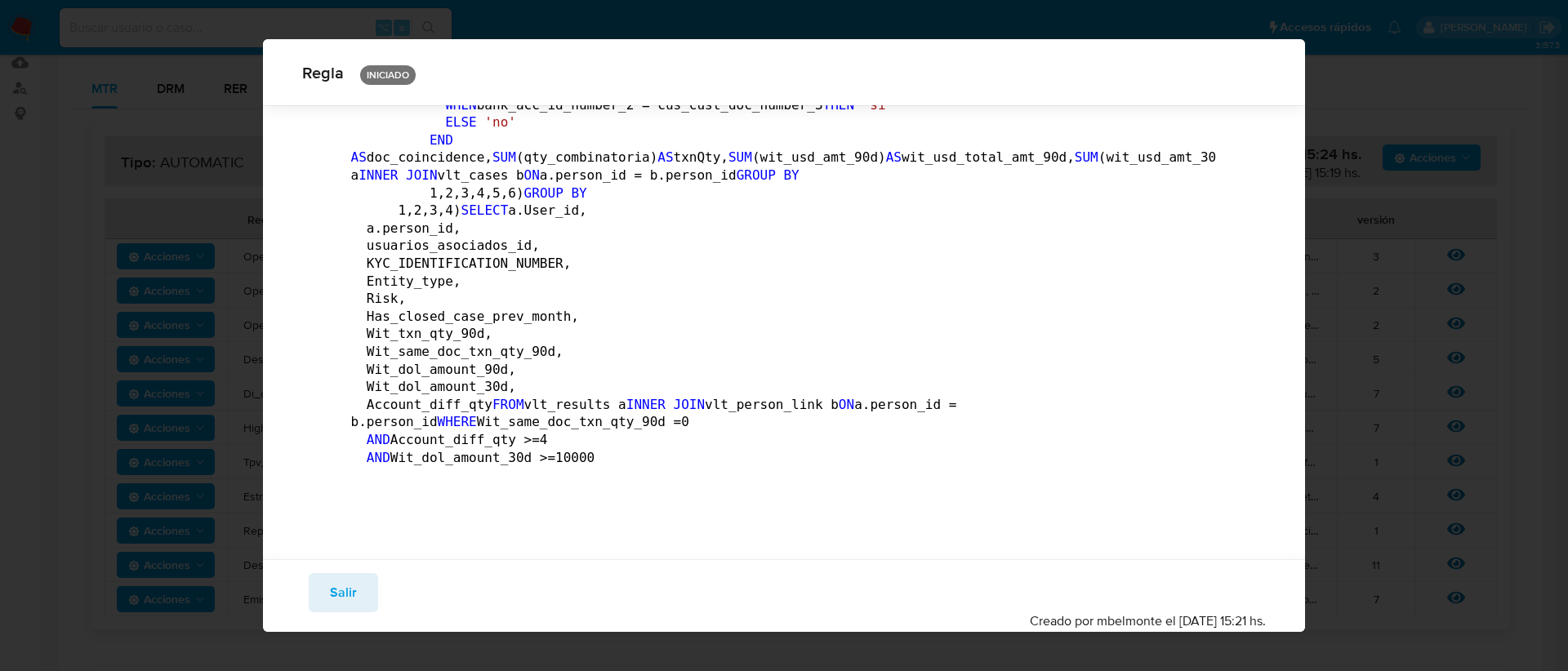
scroll to position [2101, 0]
click at [336, 601] on span "Salir" at bounding box center [344, 593] width 27 height 36
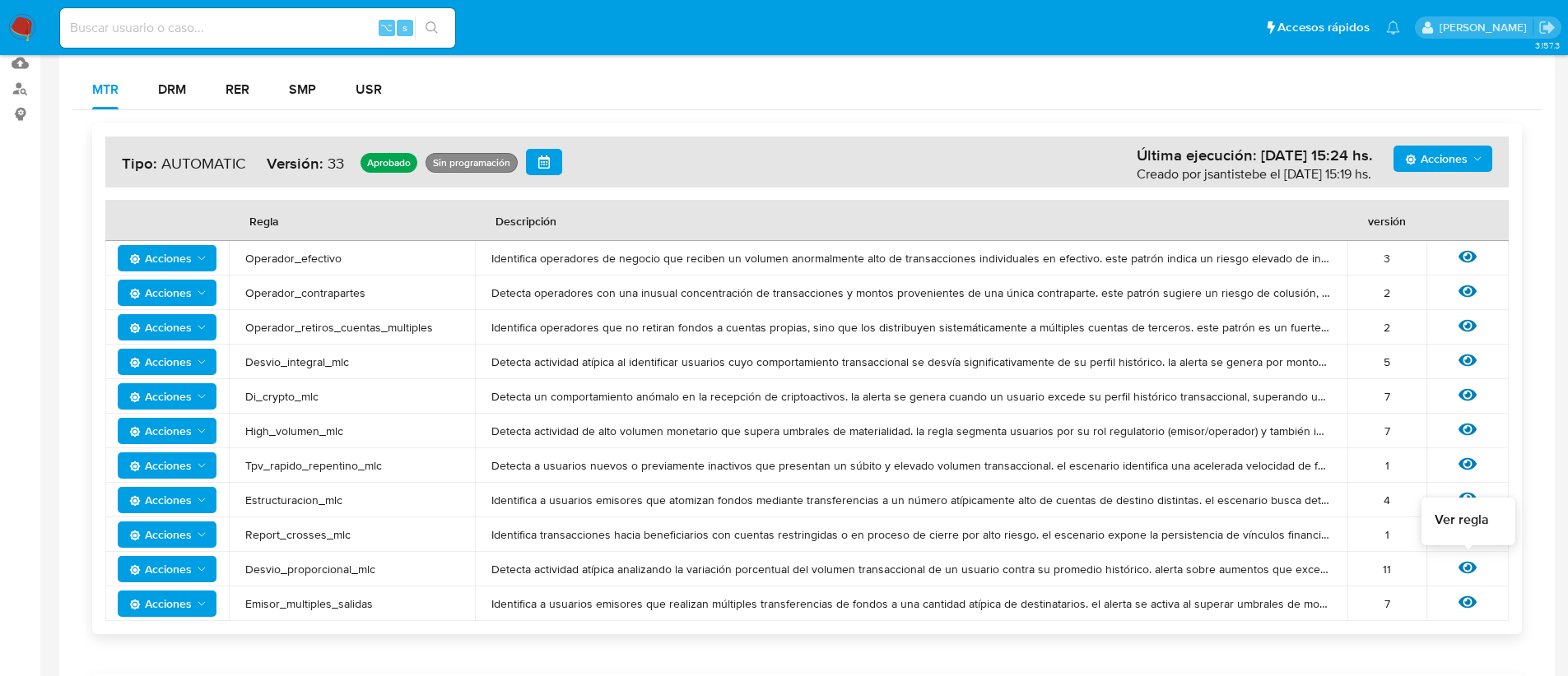
click at [1469, 565] on icon at bounding box center [1468, 568] width 18 height 18
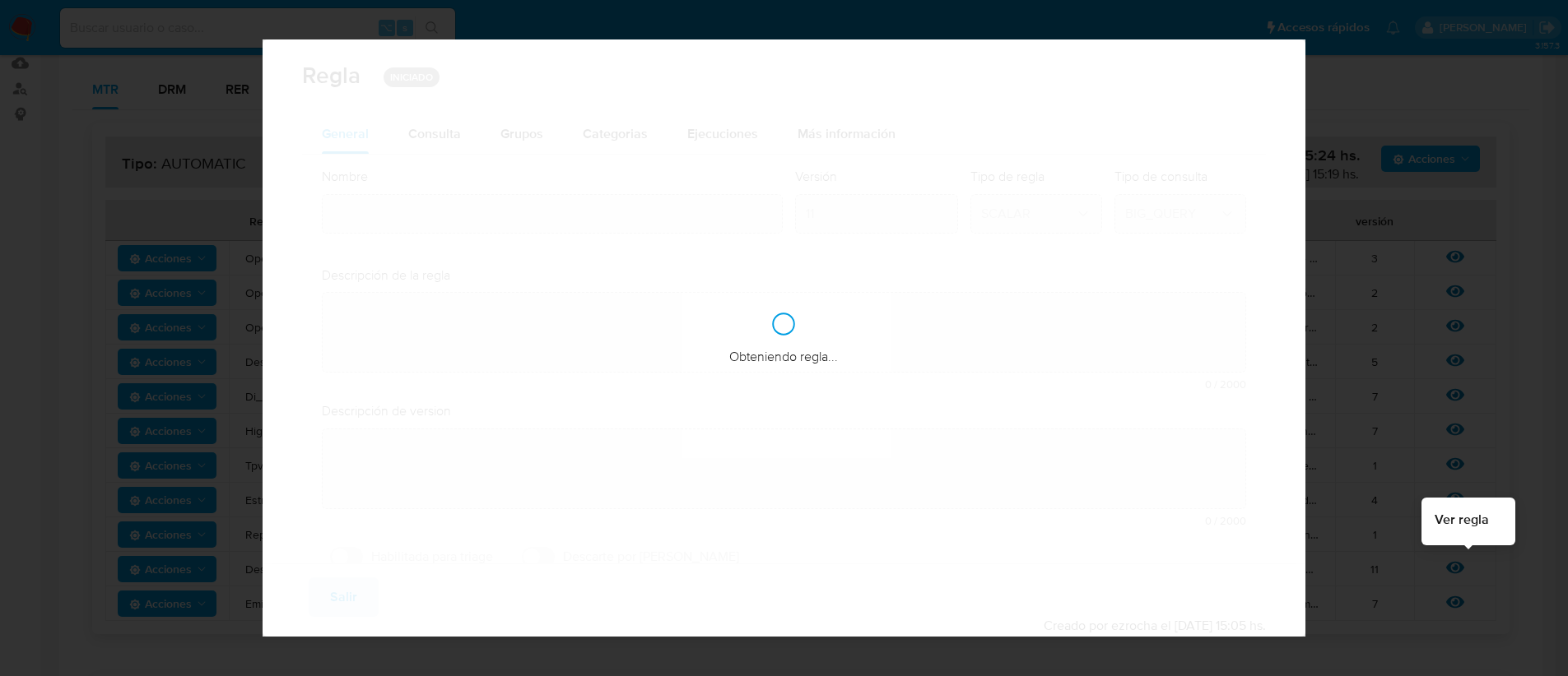
type input "Desvio_proporcional_mlc"
type textarea "Detecta actividad atípica analizando la variación porcentual del volumen transa…"
type textarea "Usuarios que hayan tenido un desvio porcentual elevado de un mes a otro."
checkbox input "true"
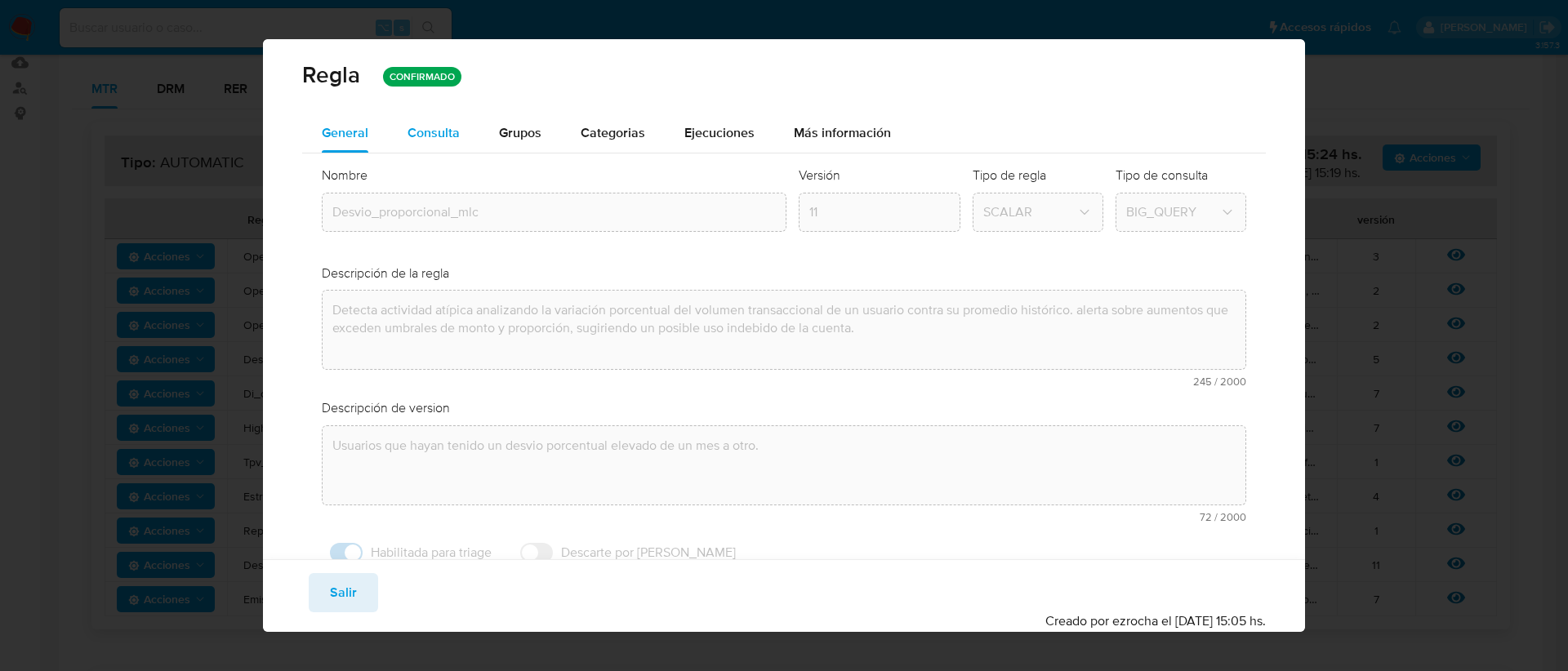
click at [418, 130] on span "Consulta" at bounding box center [433, 132] width 52 height 19
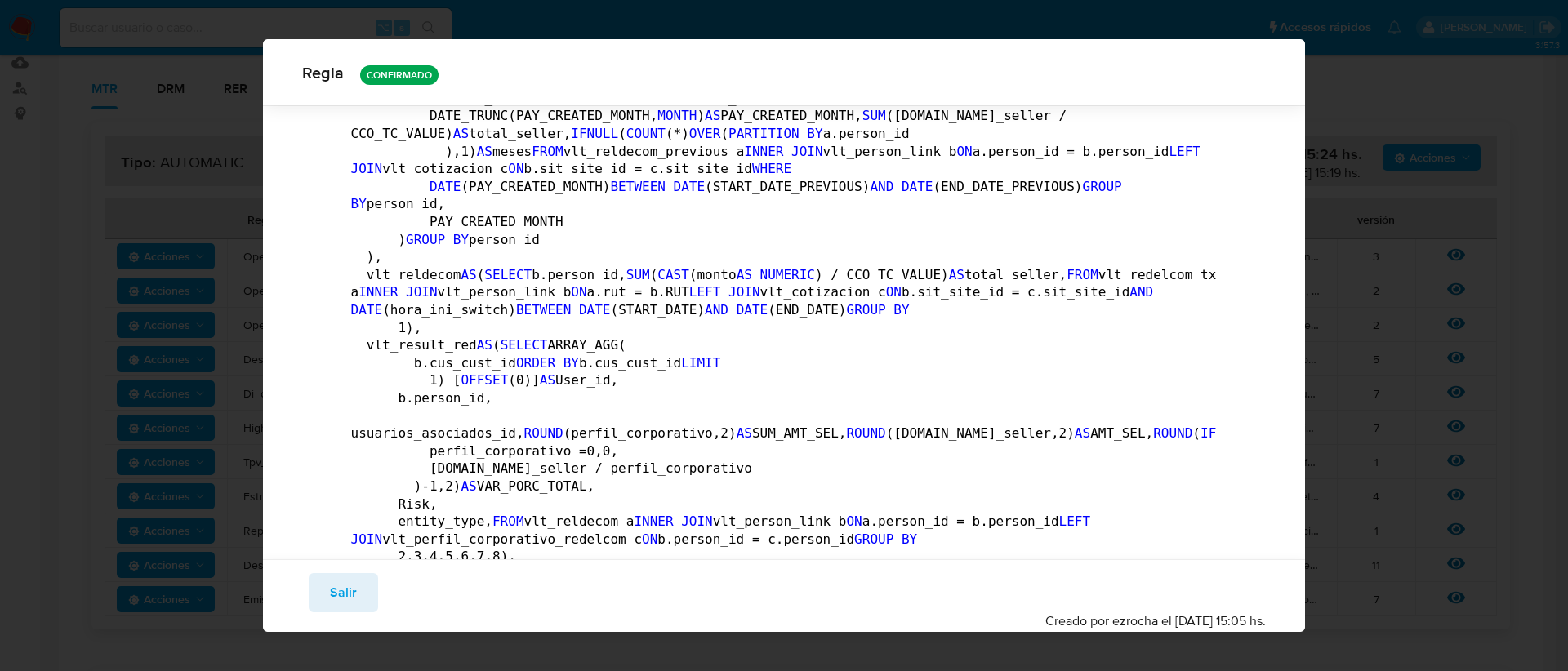
scroll to position [1626, 0]
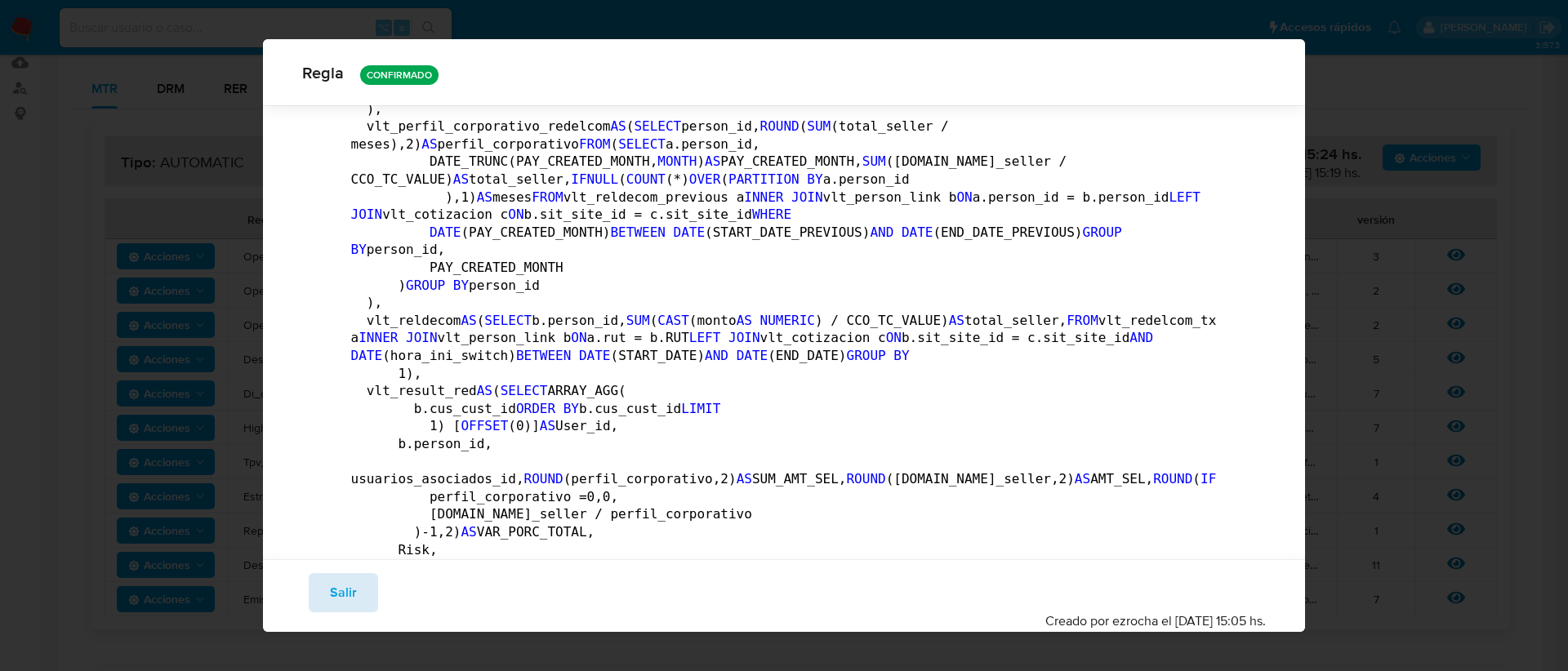
click at [330, 601] on span "Salir" at bounding box center [344, 593] width 27 height 36
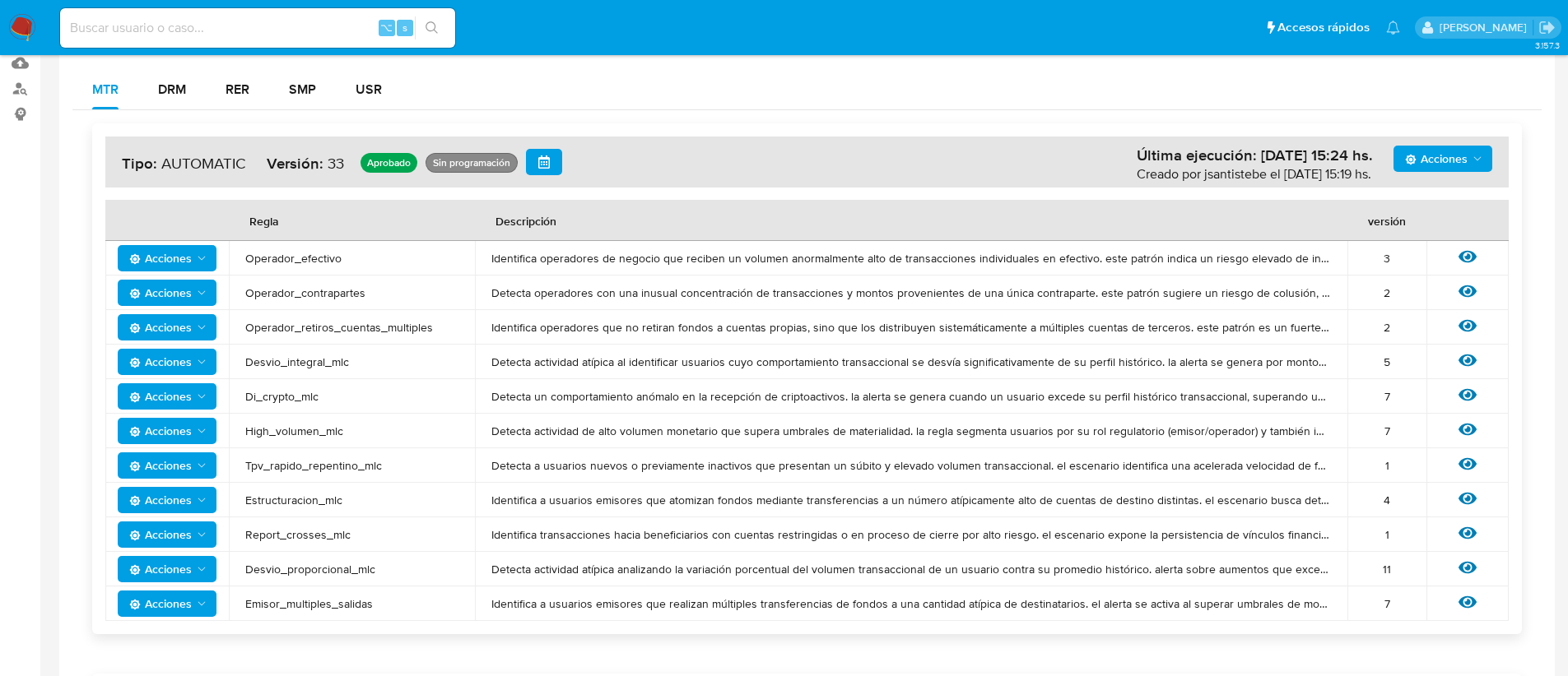
scroll to position [0, 0]
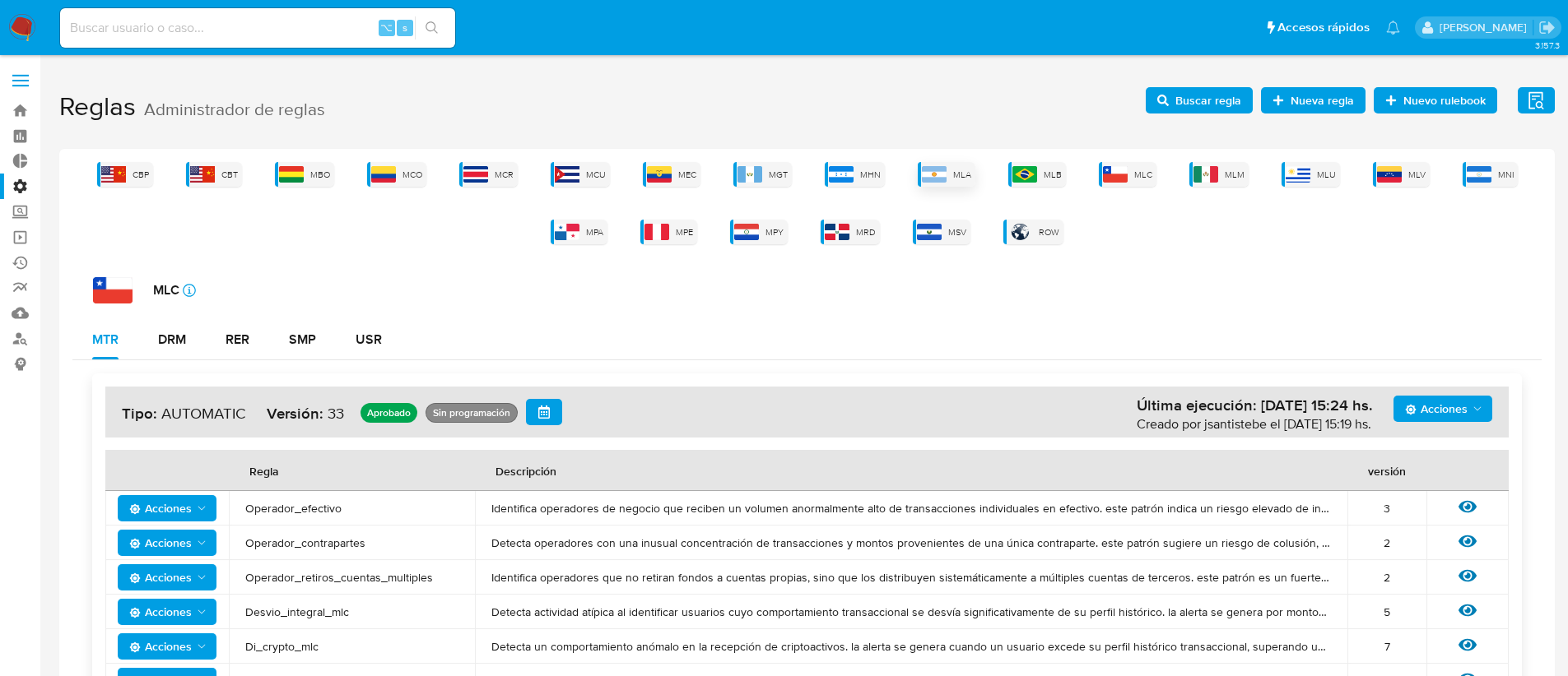
click at [961, 173] on span "MLA" at bounding box center [962, 175] width 18 height 12
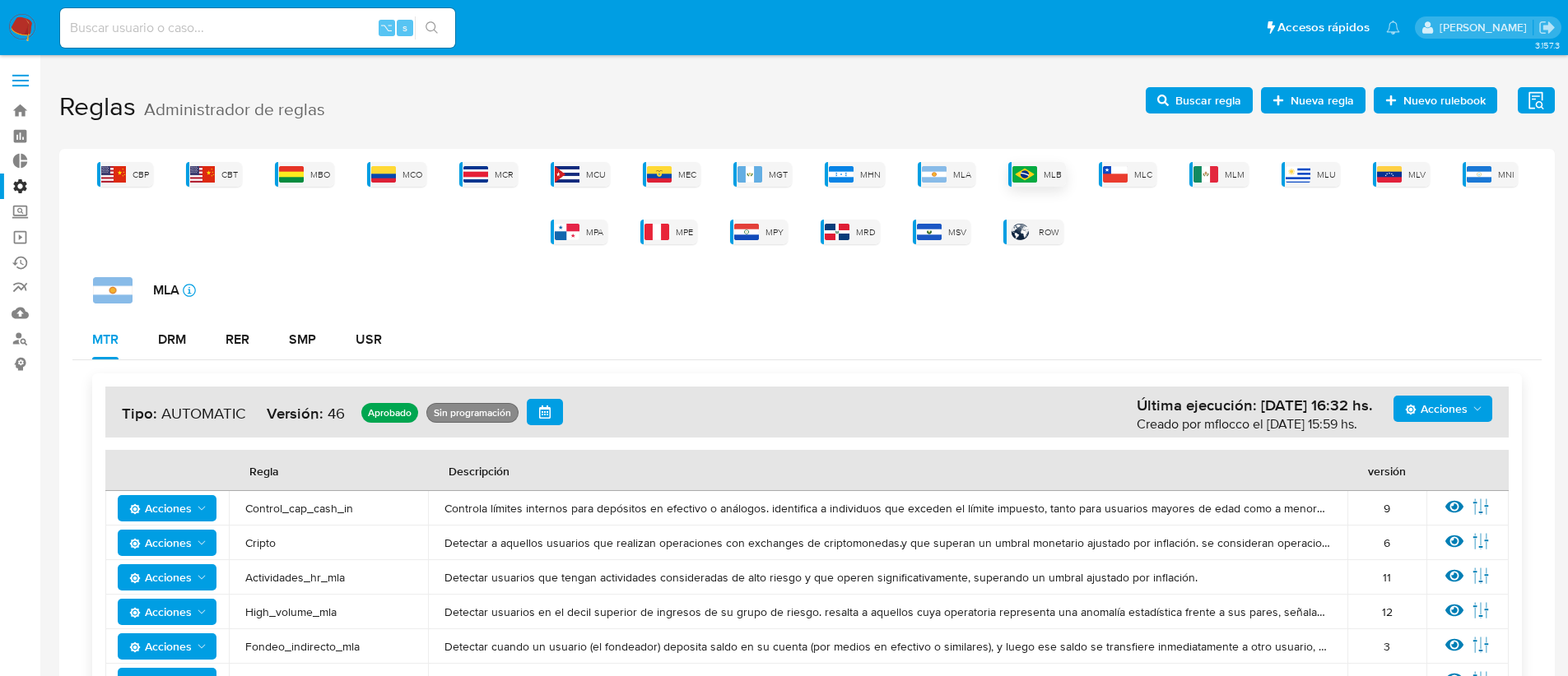
click at [1030, 173] on img at bounding box center [1025, 175] width 25 height 17
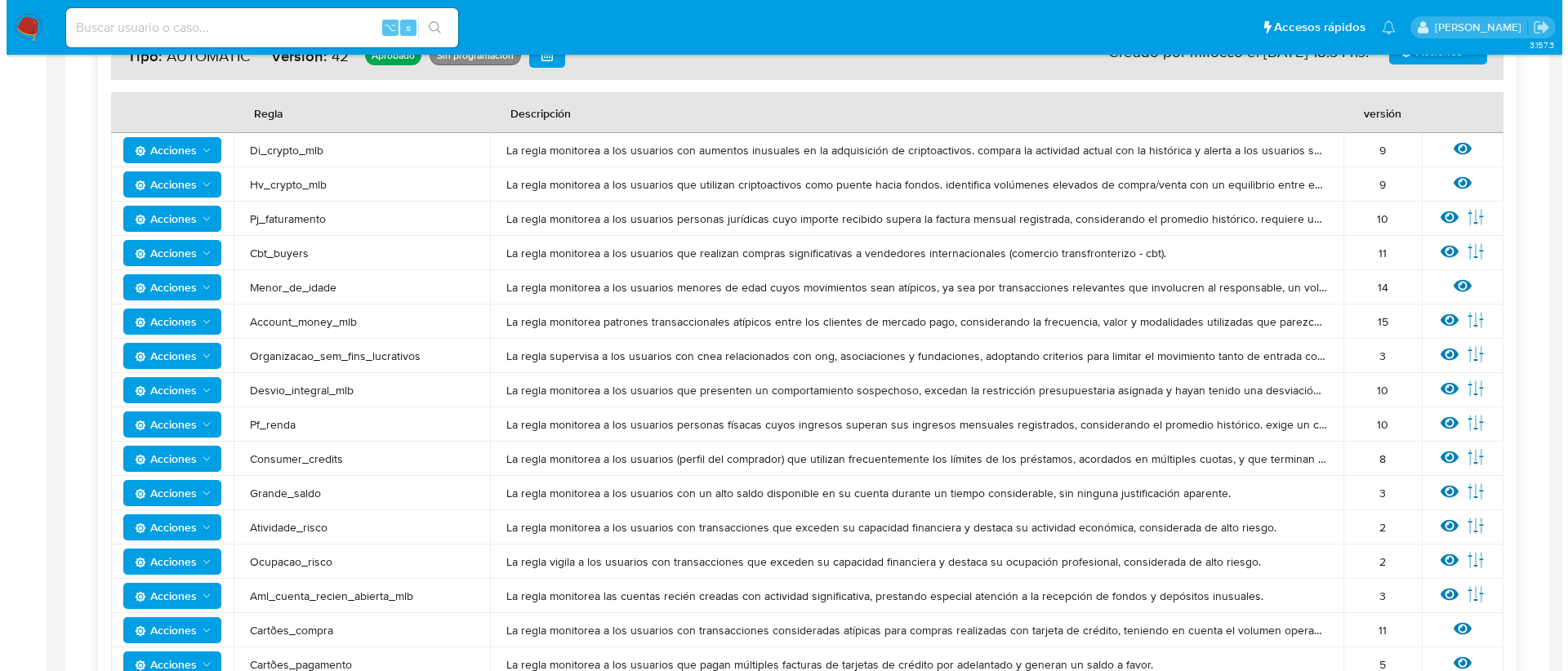
scroll to position [352, 0]
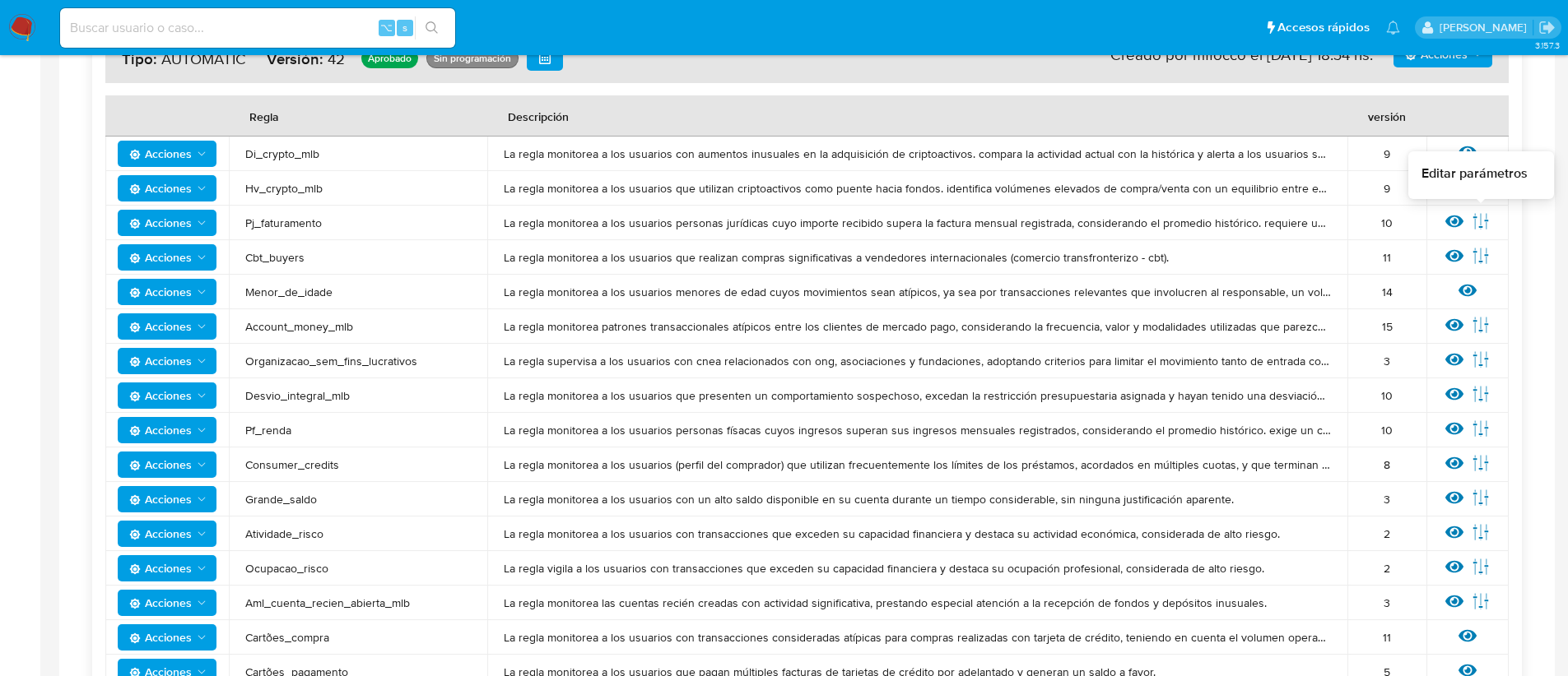
click at [1482, 225] on icon at bounding box center [1482, 221] width 18 height 18
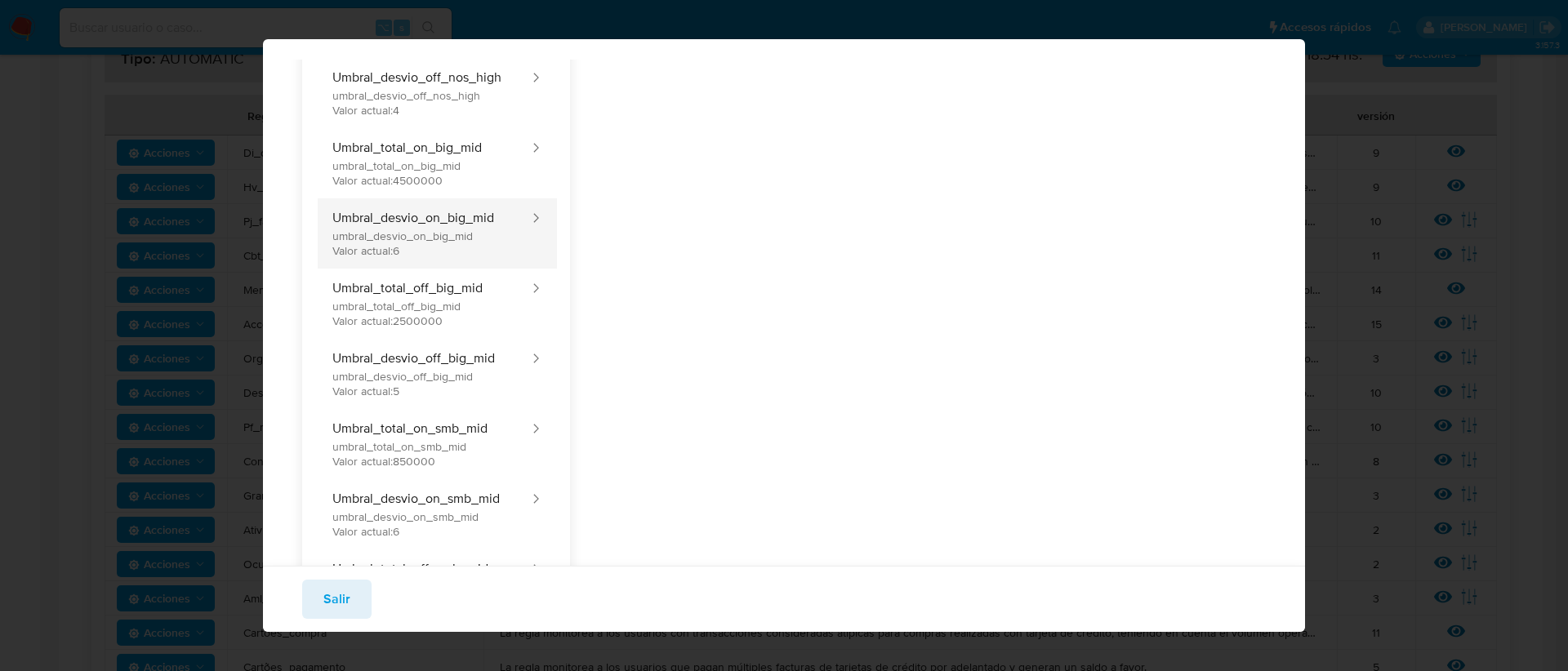
scroll to position [1222, 0]
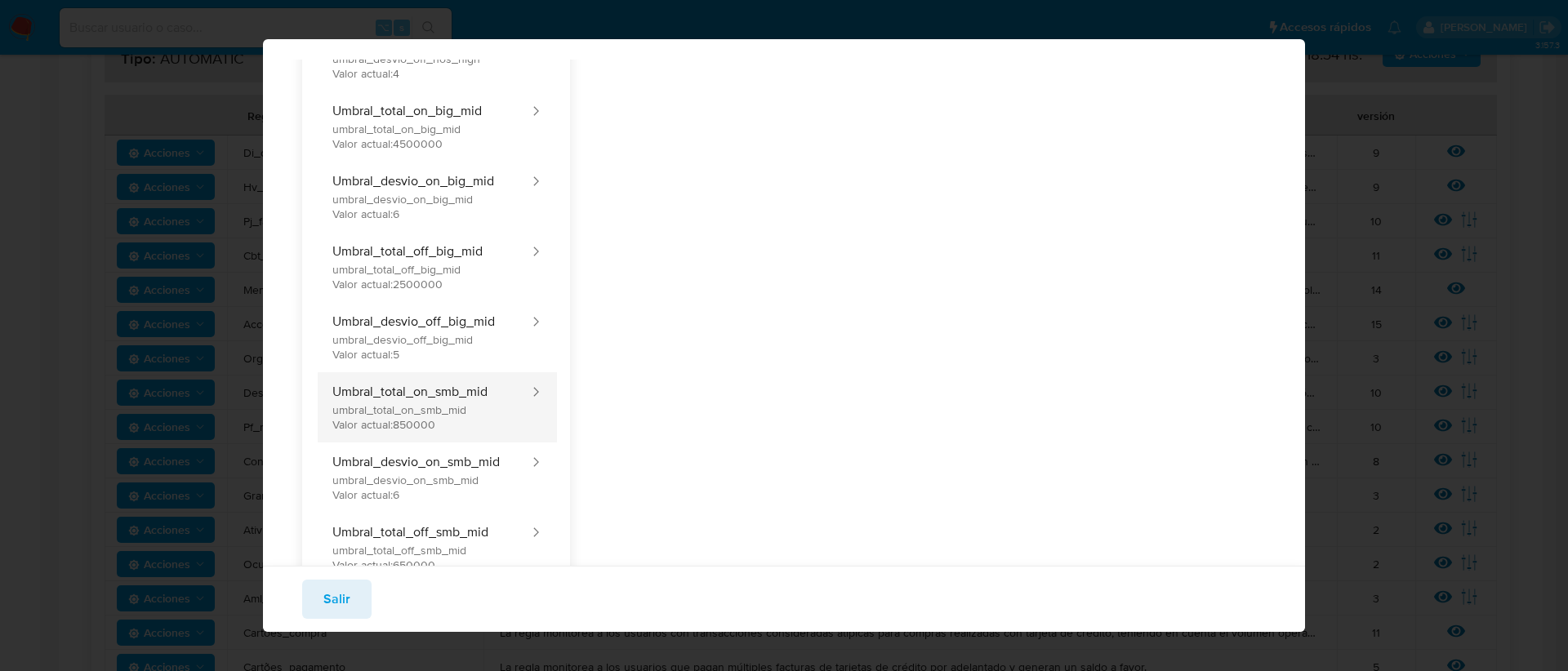
click at [488, 396] on button "Umbral_total_on_smb_mid umbral_total_on_smb_mid Valor actual: 850000" at bounding box center [423, 407] width 215 height 70
type input "850000"
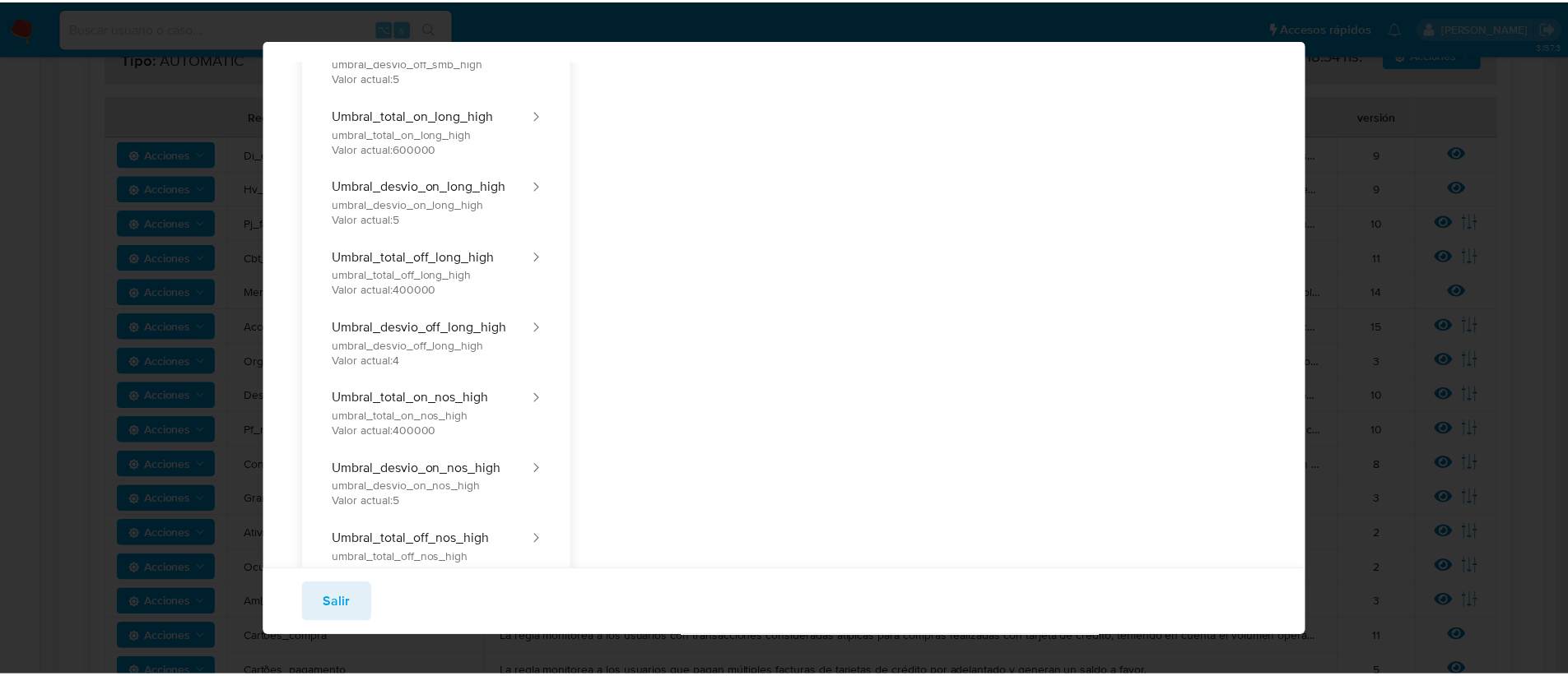
scroll to position [0, 0]
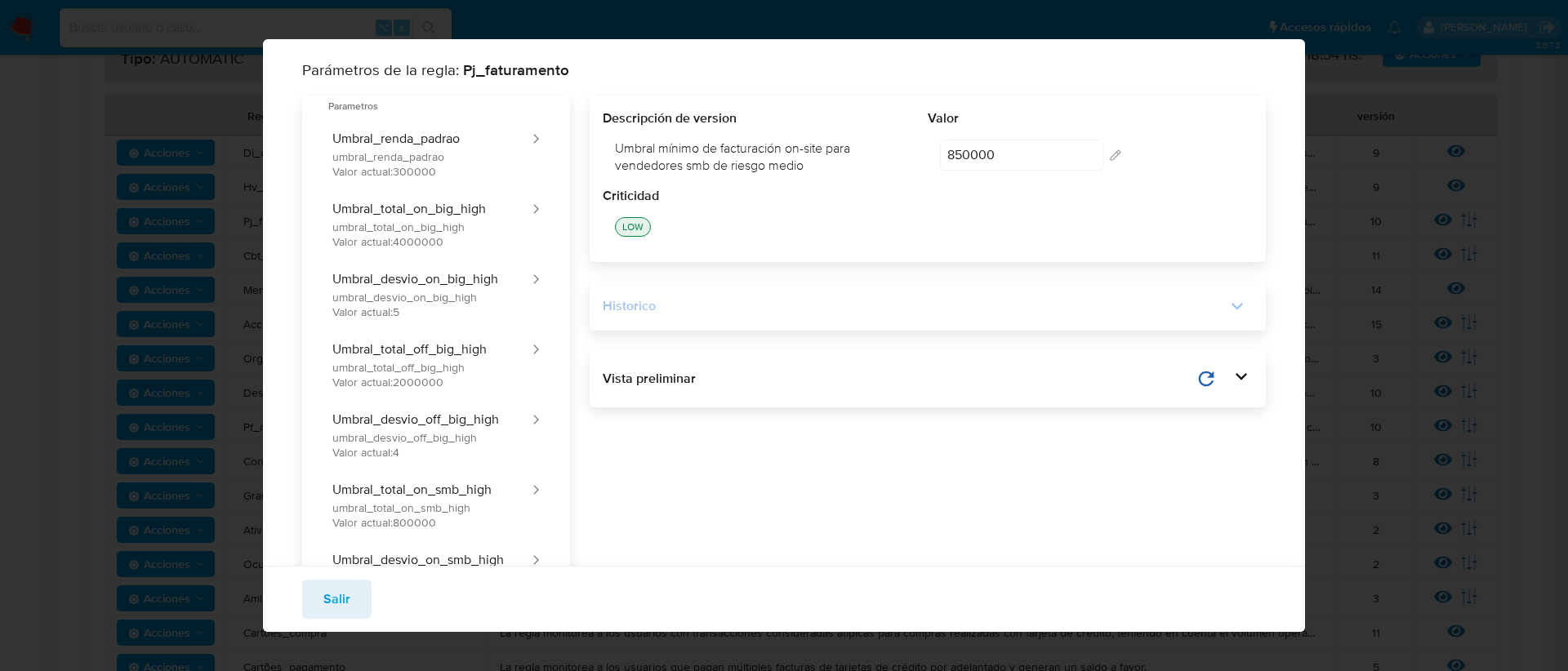
click at [941, 312] on div "Historico" at bounding box center [914, 306] width 624 height 18
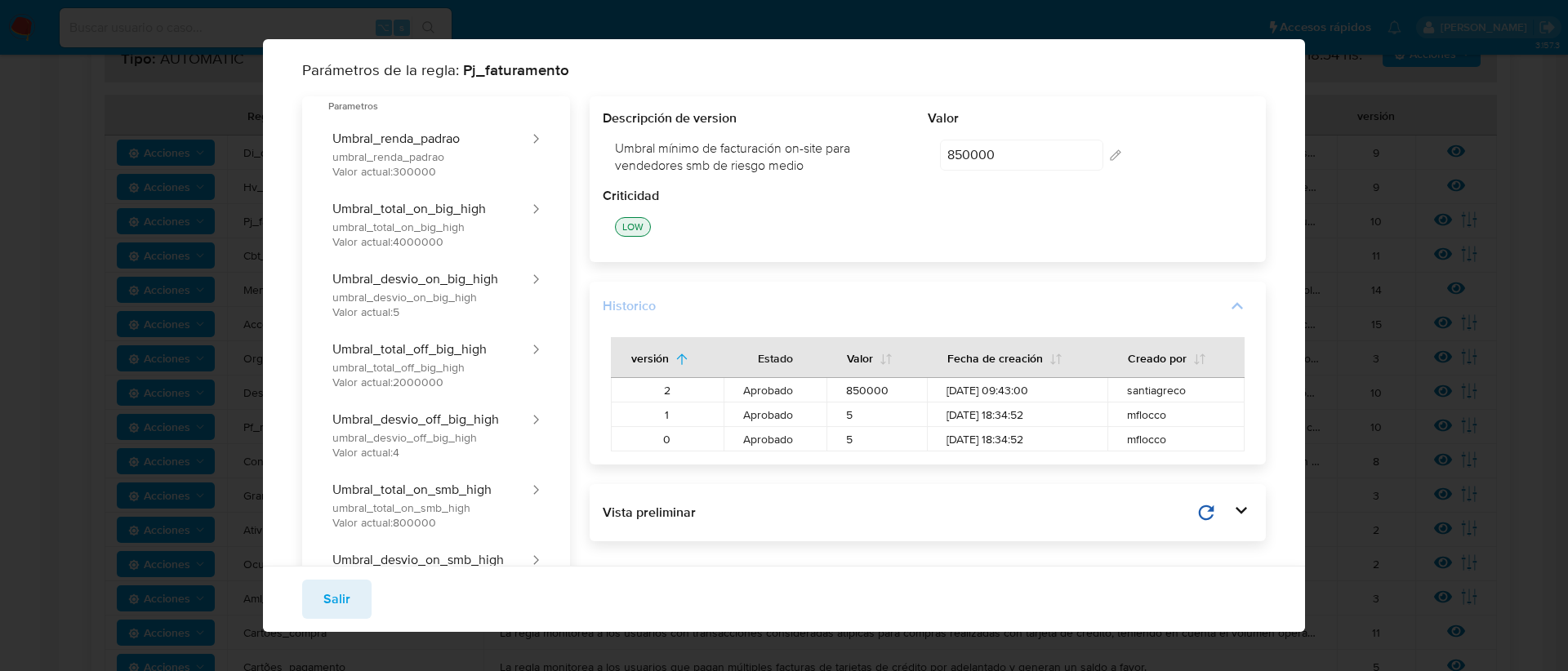
click at [1225, 313] on icon at bounding box center [1236, 305] width 23 height 23
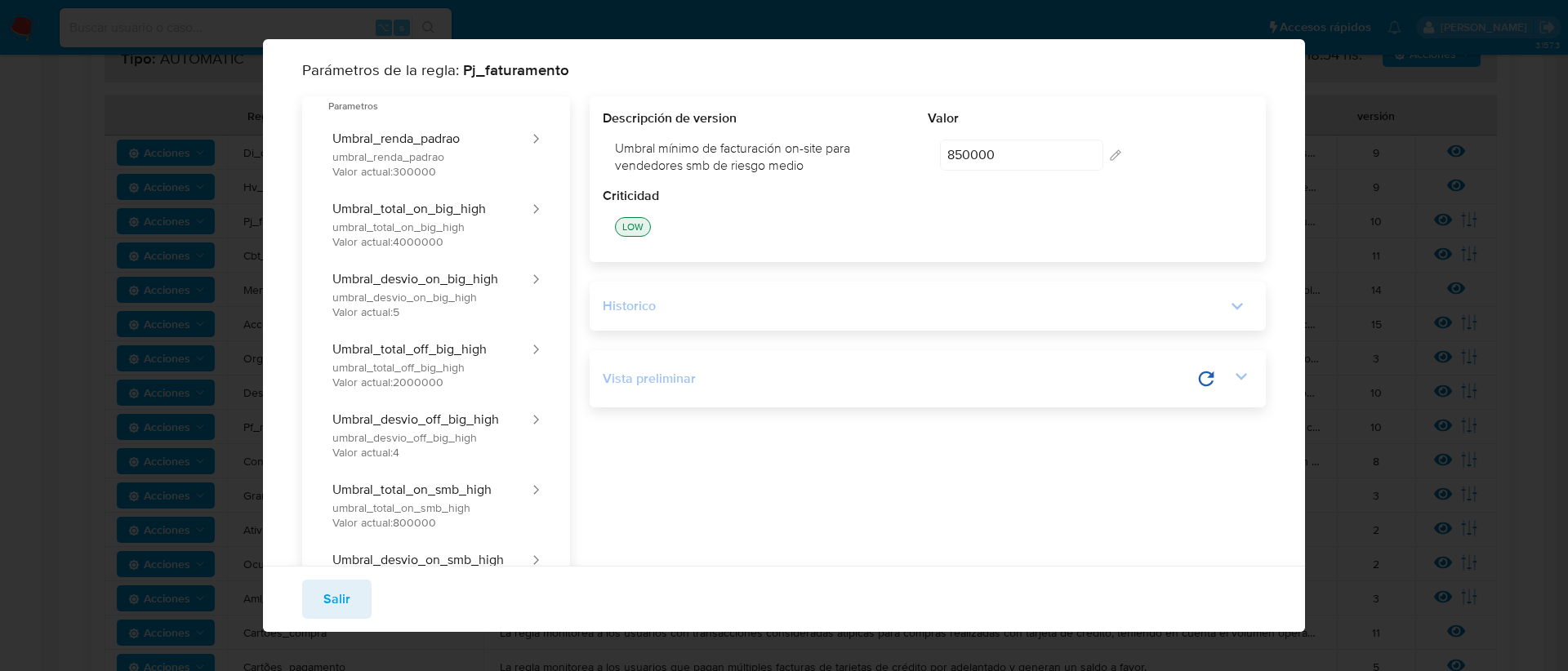
click at [1234, 385] on icon at bounding box center [1241, 376] width 23 height 23
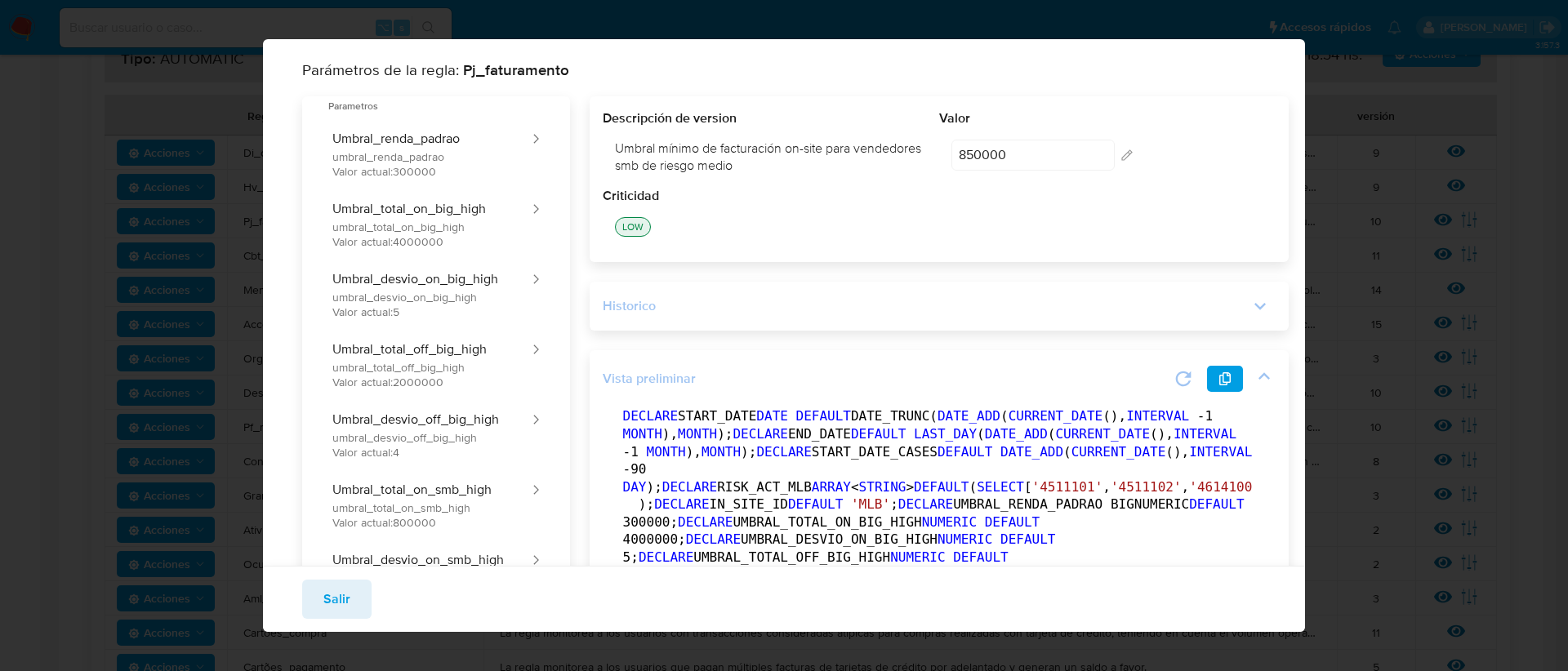
click at [1176, 384] on icon at bounding box center [1183, 378] width 15 height 15
click at [317, 603] on button "Salir" at bounding box center [336, 599] width 69 height 39
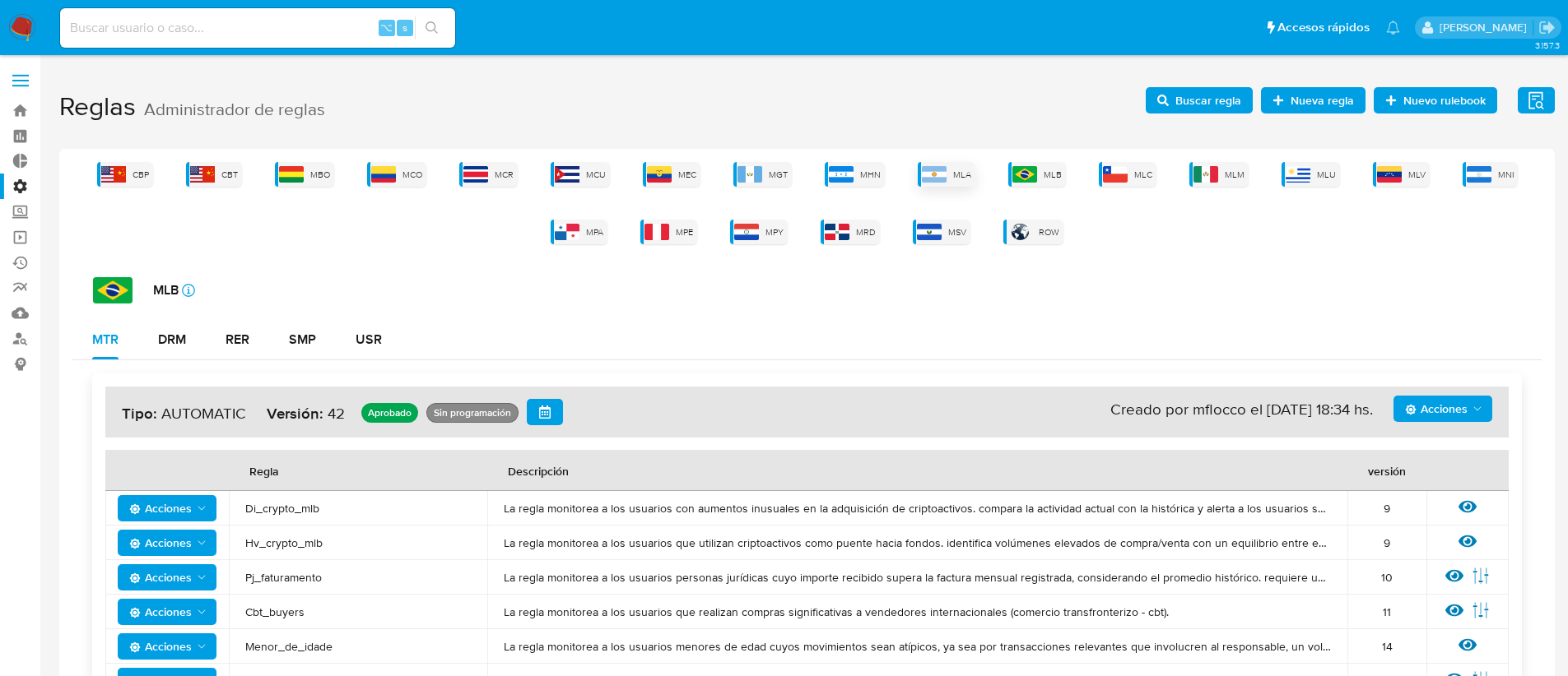
click at [937, 175] on img at bounding box center [934, 175] width 25 height 17
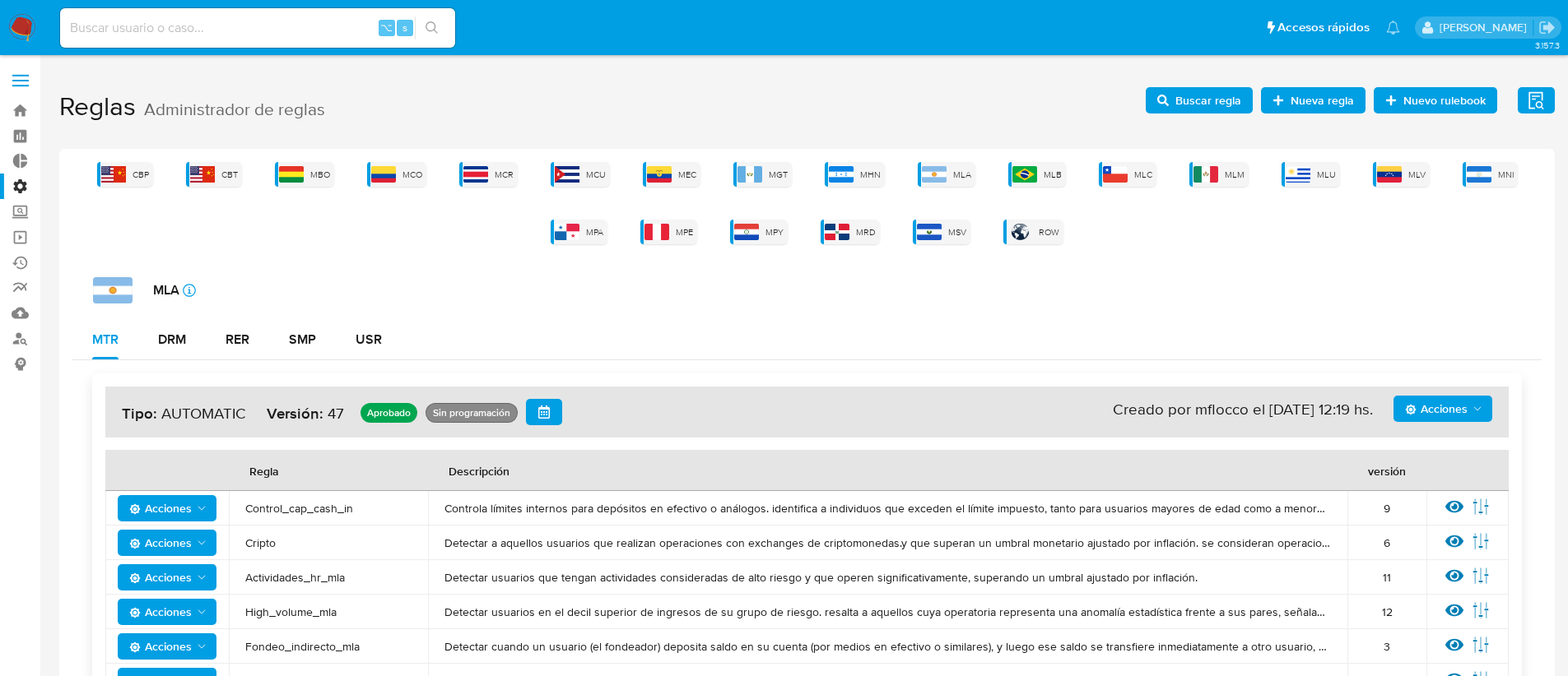
click at [1190, 90] on span "Buscar regla" at bounding box center [1209, 100] width 66 height 27
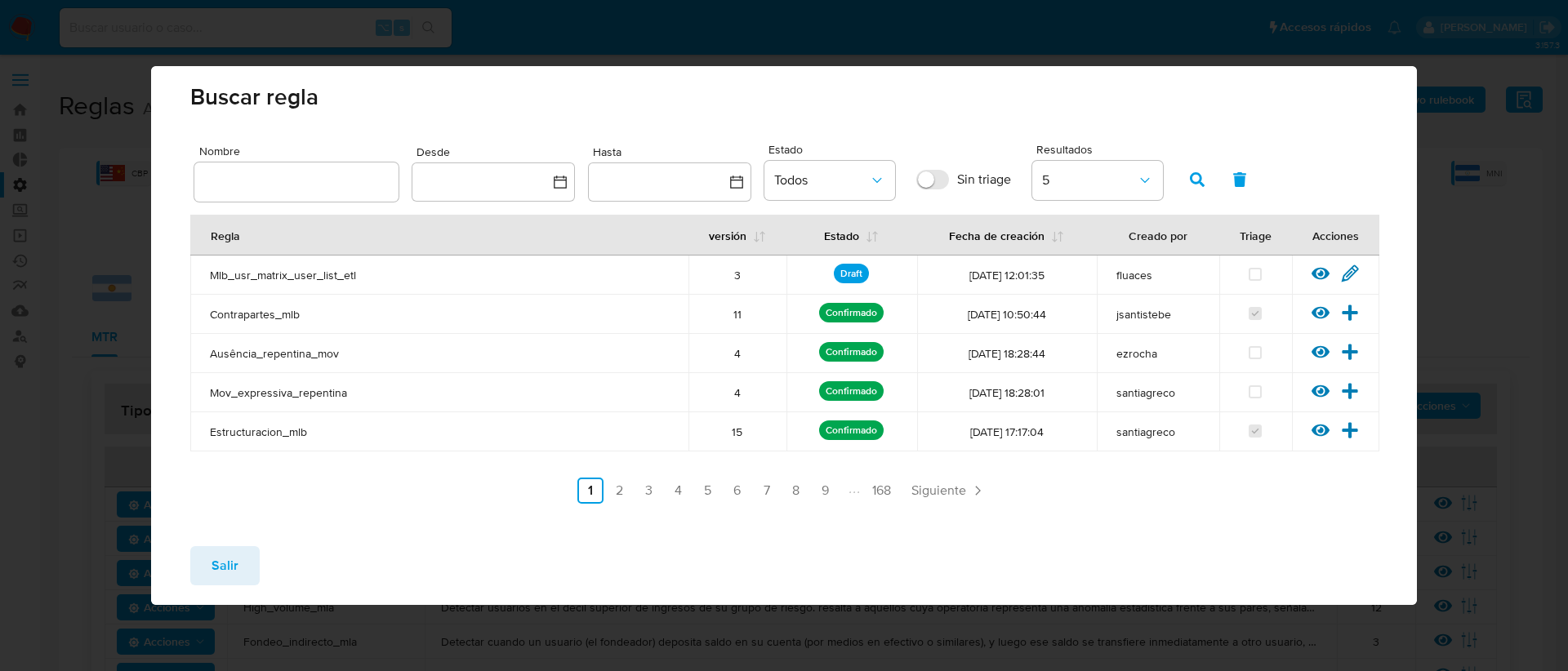
click at [307, 174] on input "text" at bounding box center [296, 181] width 204 height 21
type input "DOLAR_MEP"
click at [1205, 179] on button "button" at bounding box center [1197, 180] width 43 height 39
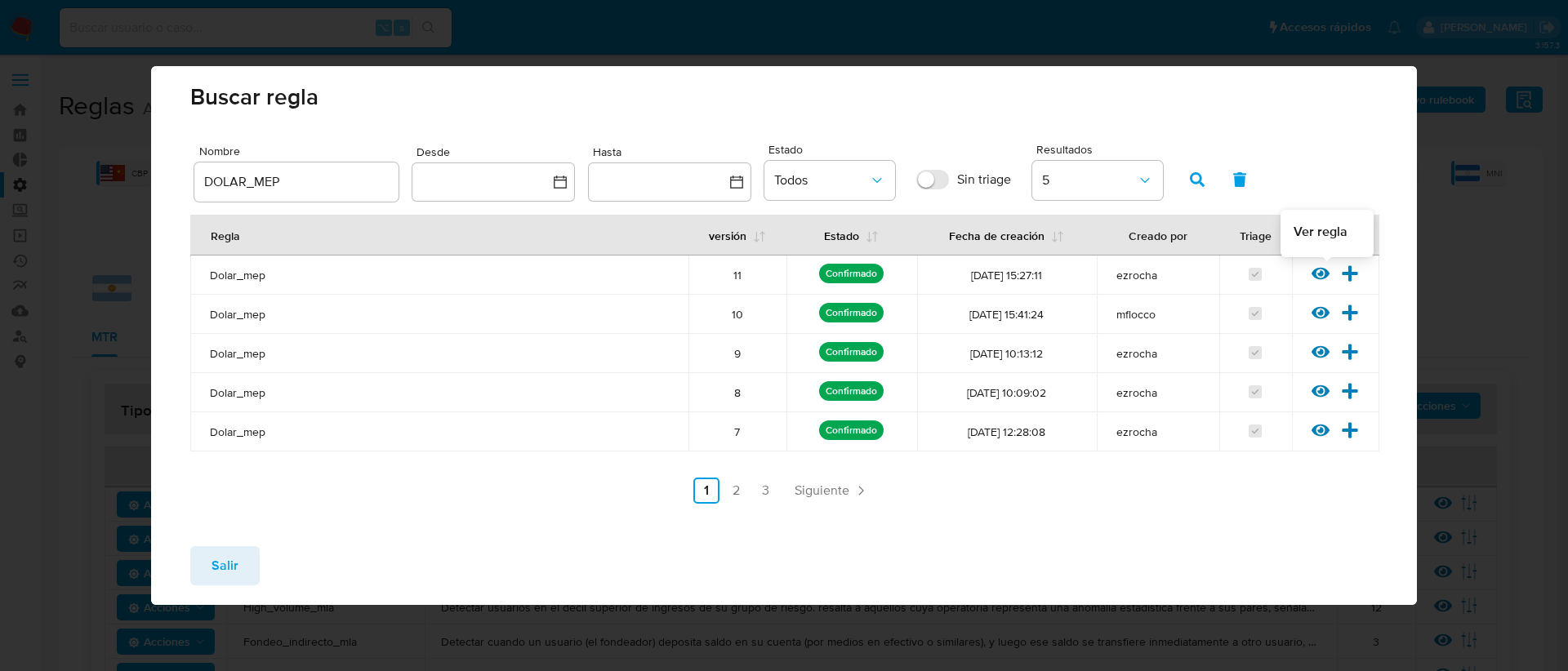
click at [1324, 270] on icon at bounding box center [1321, 274] width 18 height 12
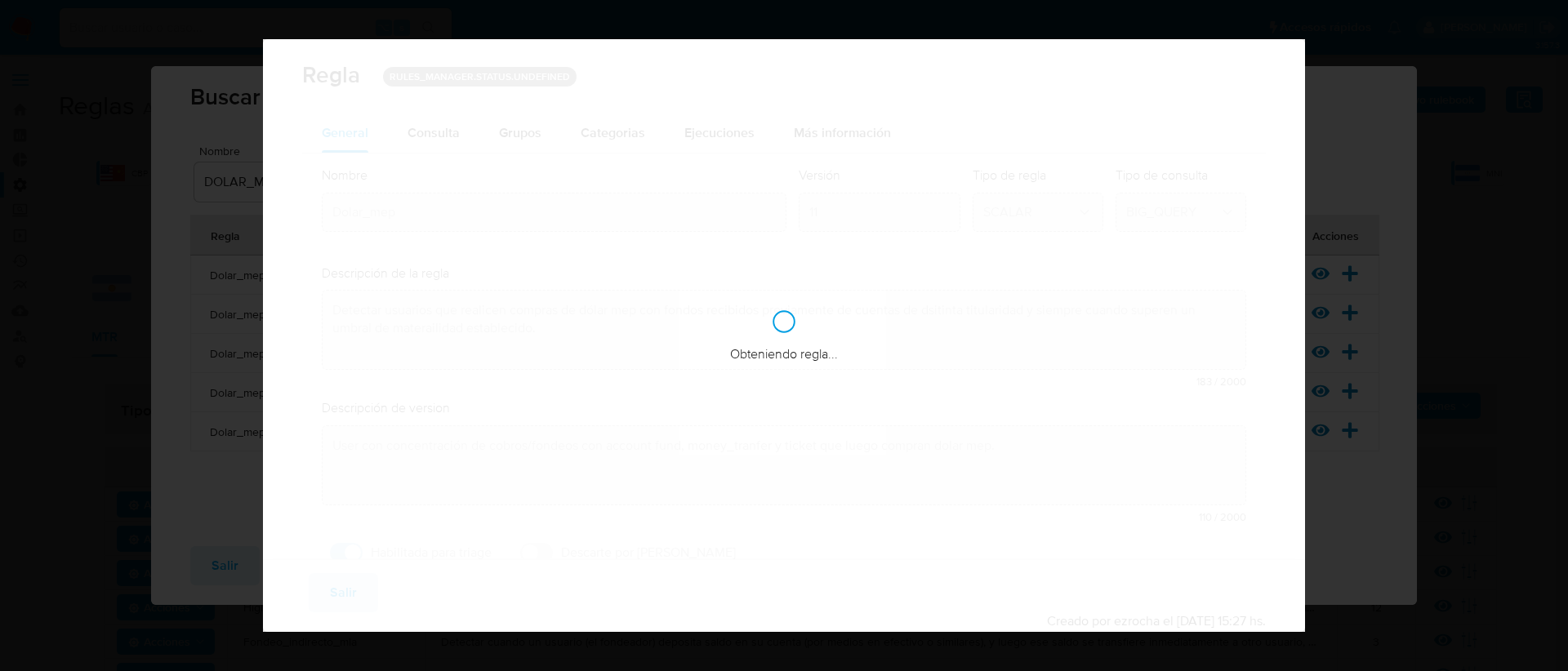
checkbox input "true"
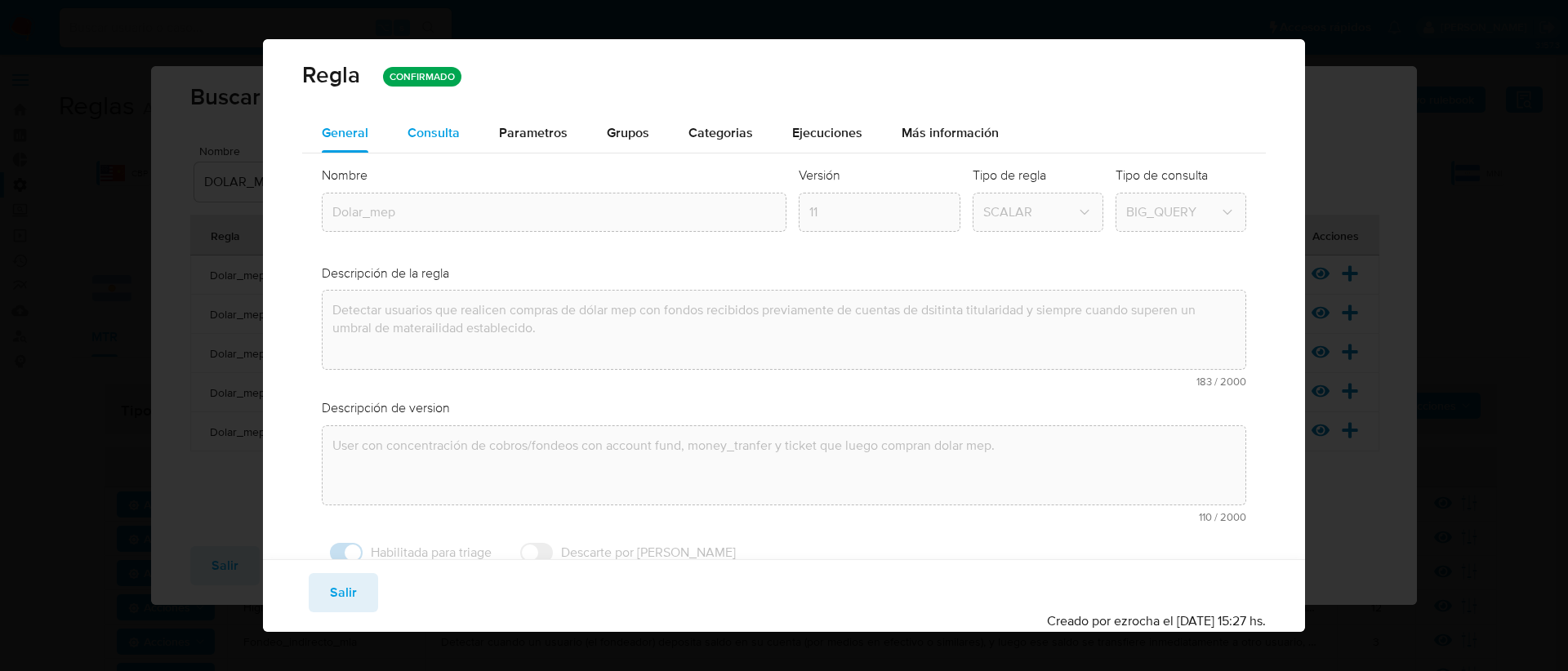
click at [433, 133] on span "Consulta" at bounding box center [433, 132] width 52 height 19
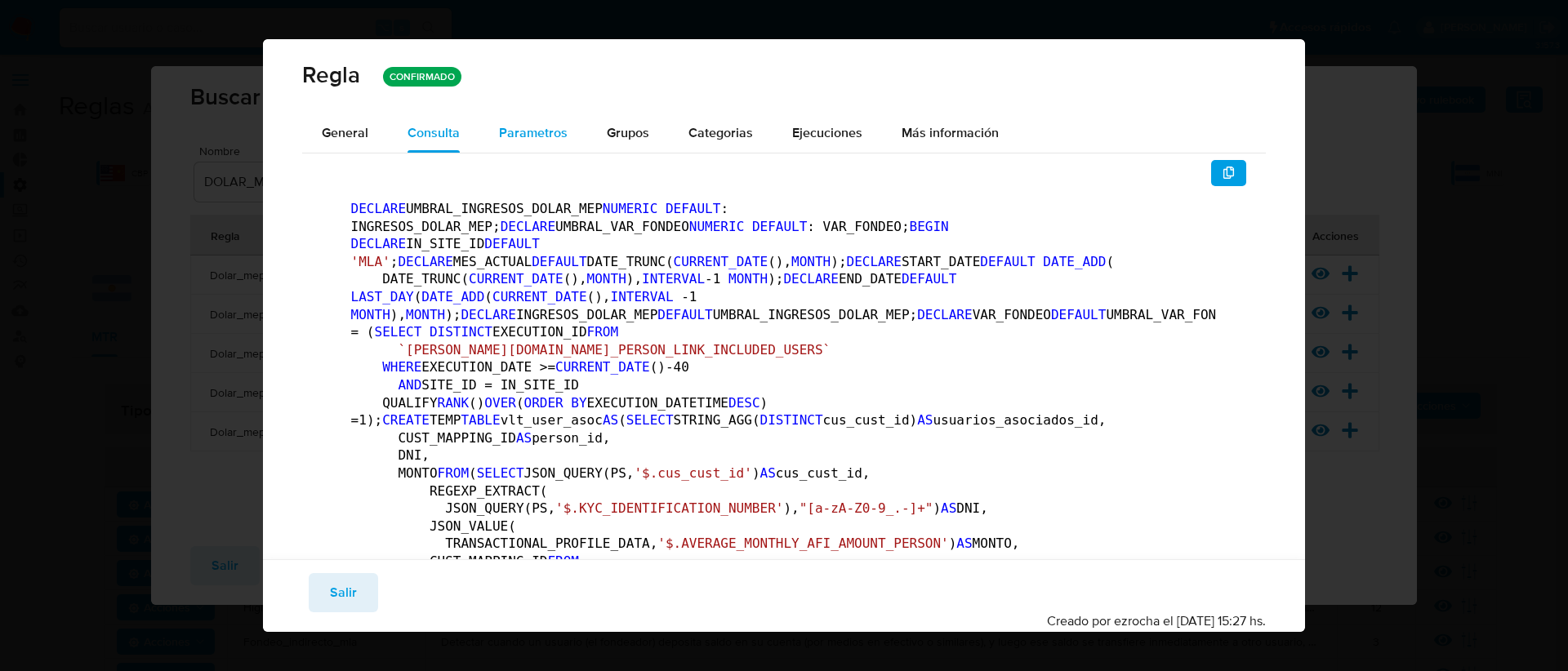
click at [524, 126] on span "Parametros" at bounding box center [532, 132] width 68 height 19
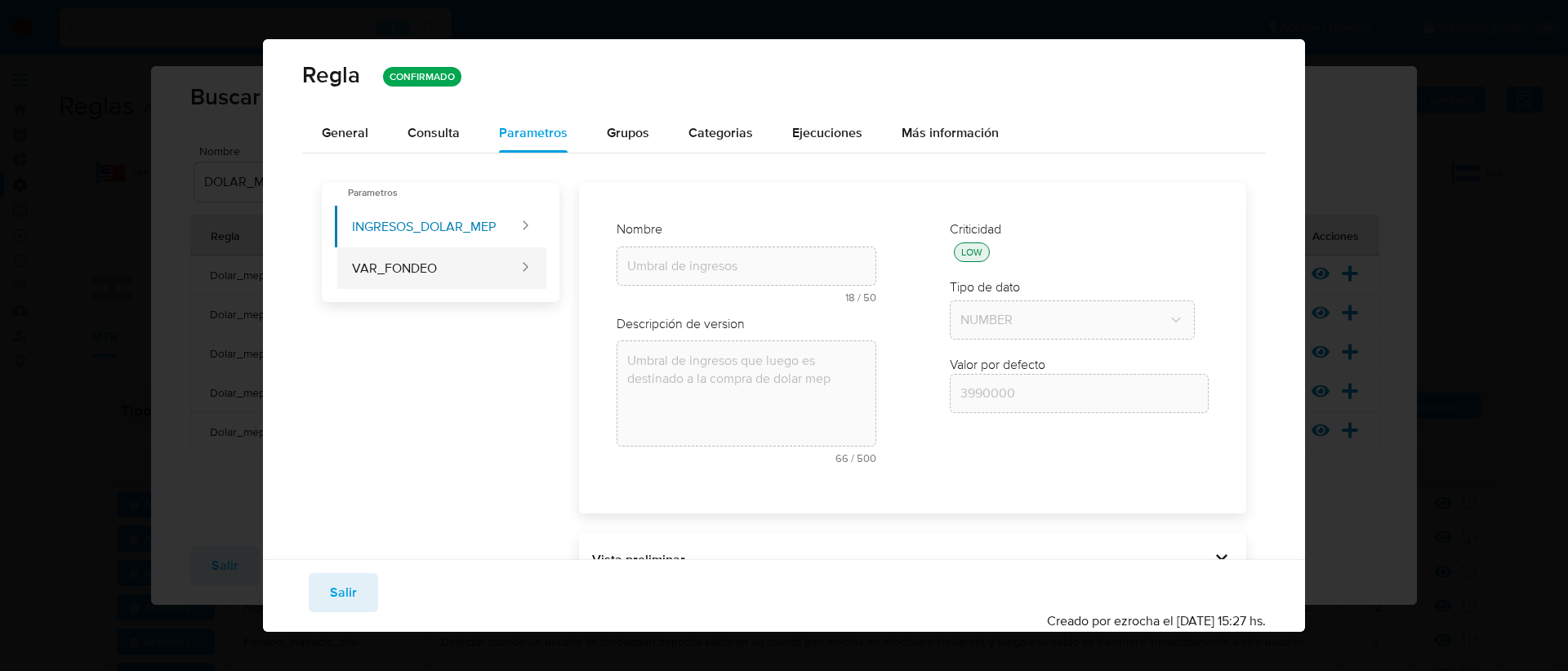
click at [480, 260] on button "VAR_FONDEO" at bounding box center [427, 268] width 185 height 42
type input "0.90"
type input "Variación porcentual del fondeo"
type textarea "Es la variación porcentual del total fondeado vs el fondeo en periodo de la com…"
click at [456, 223] on button "INGRESOS_DOLAR_MEP" at bounding box center [427, 227] width 185 height 42
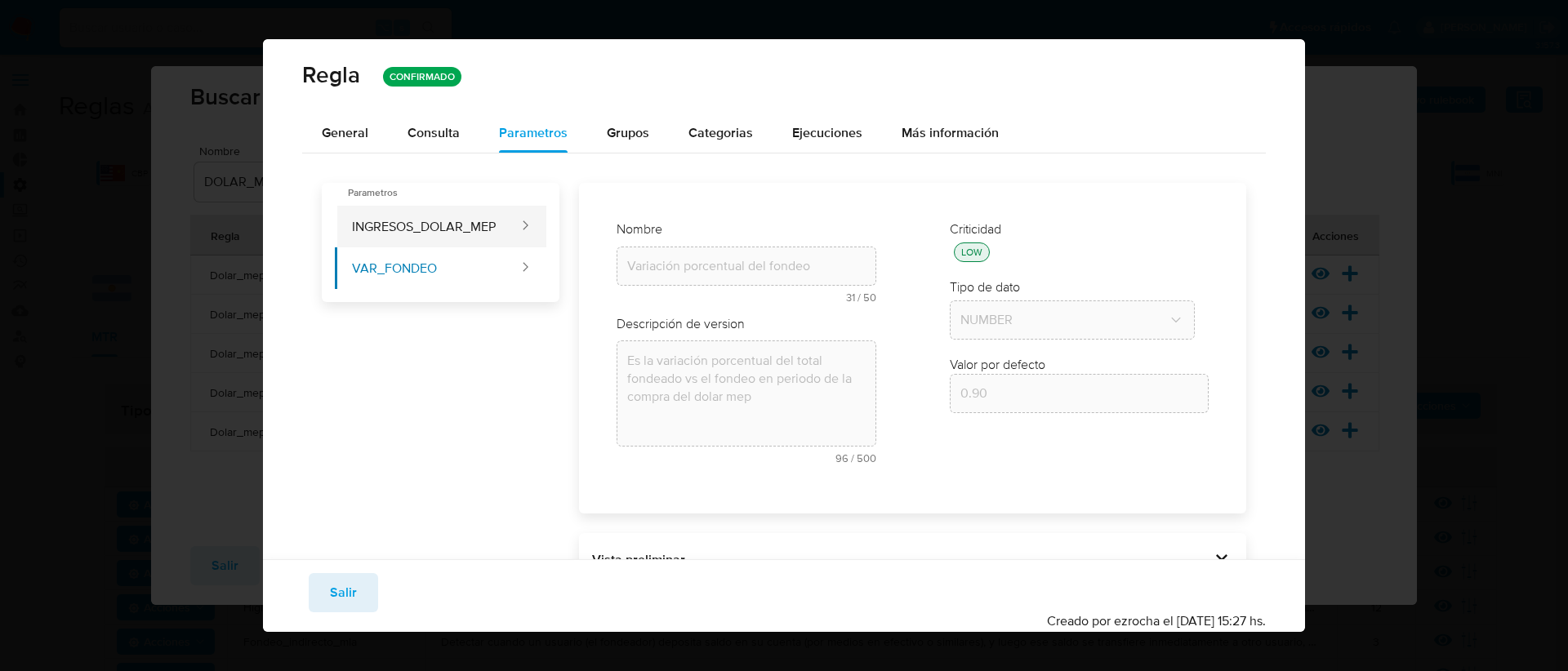
type input "3990000"
type input "Umbral de ingresos"
type textarea "Umbral de ingresos que luego es destinado a la compra de dolar mep"
click at [344, 592] on span "Salir" at bounding box center [344, 593] width 27 height 36
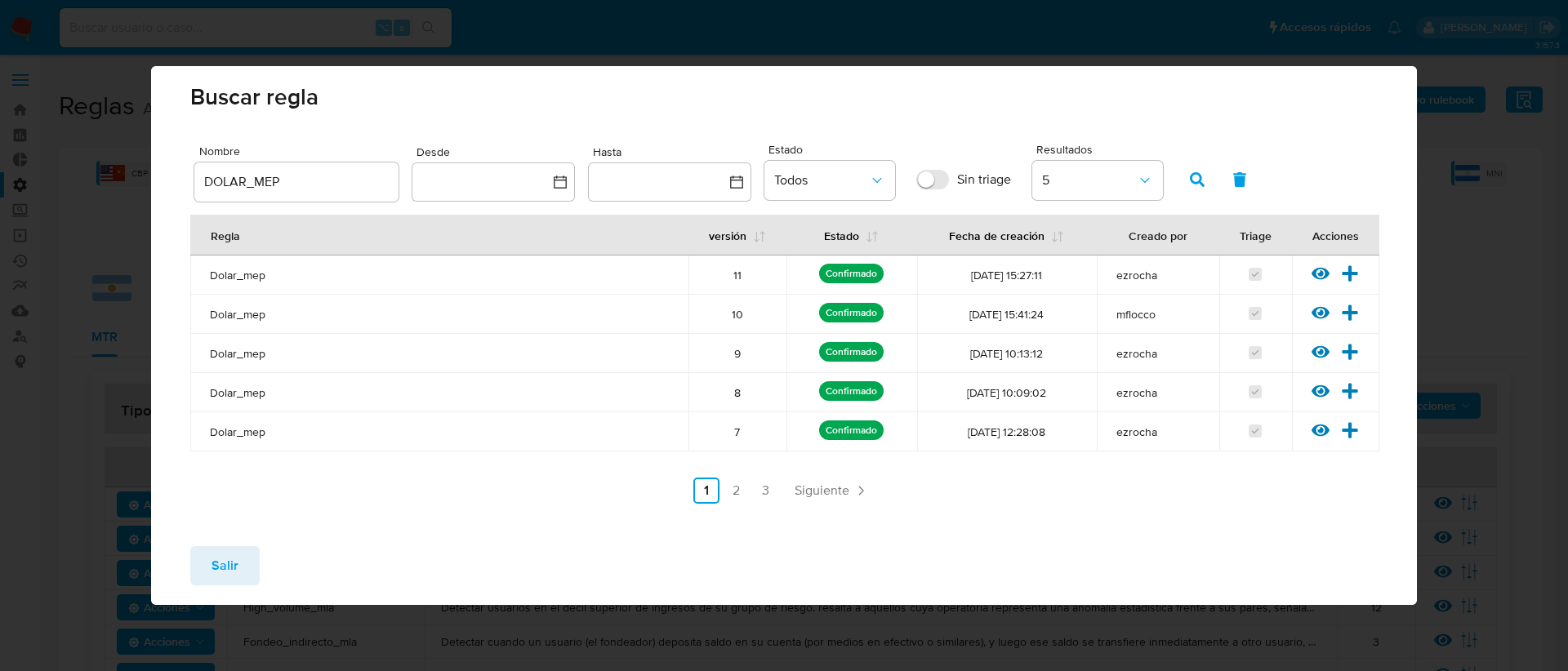
click at [242, 572] on button "Salir" at bounding box center [225, 565] width 69 height 39
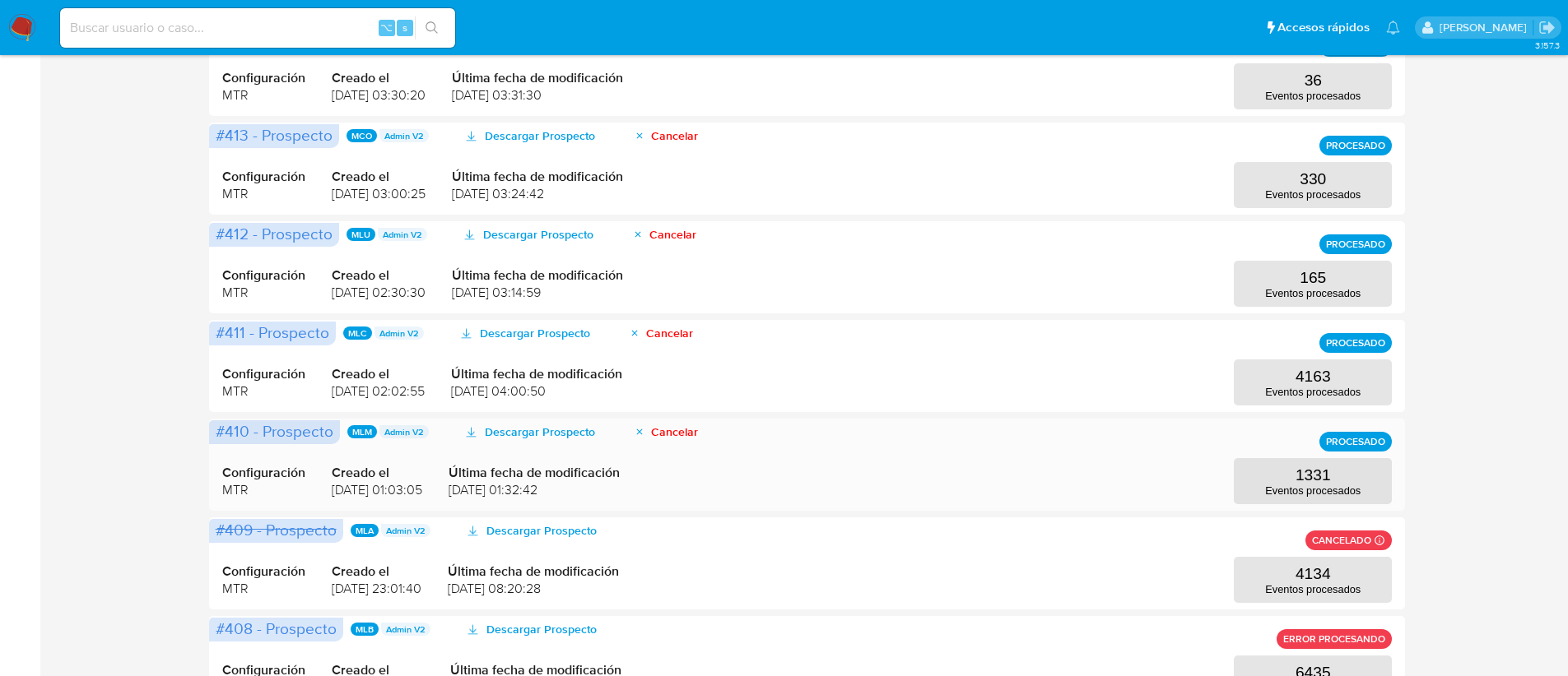
scroll to position [390, 0]
